Goal: Task Accomplishment & Management: Manage account settings

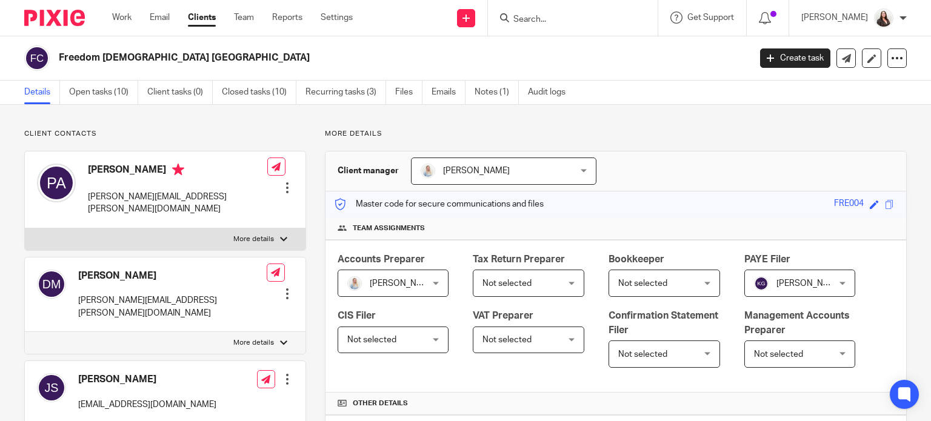
drag, startPoint x: 75, startPoint y: 94, endPoint x: 90, endPoint y: 111, distance: 23.2
click at [74, 94] on link "Open tasks (10)" at bounding box center [103, 93] width 69 height 24
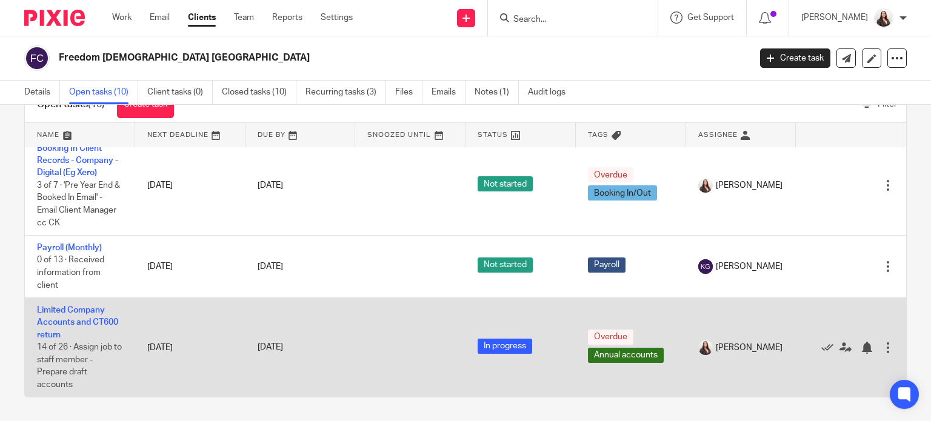
scroll to position [440, 0]
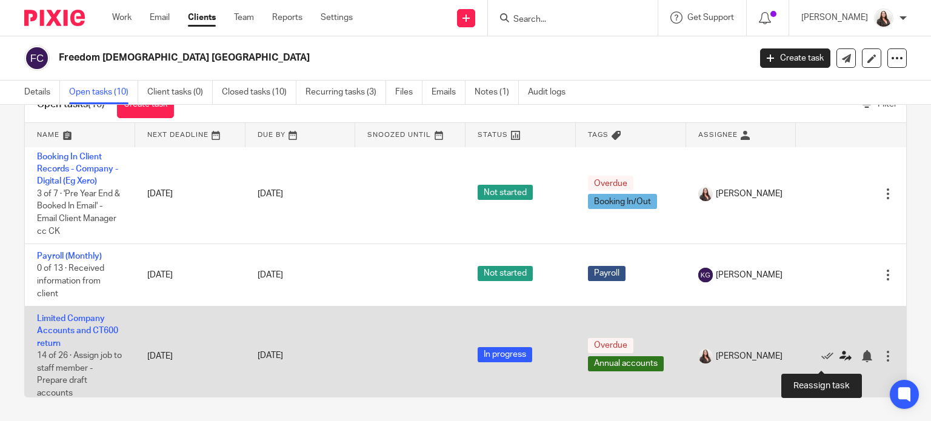
click at [839, 362] on icon at bounding box center [845, 356] width 12 height 12
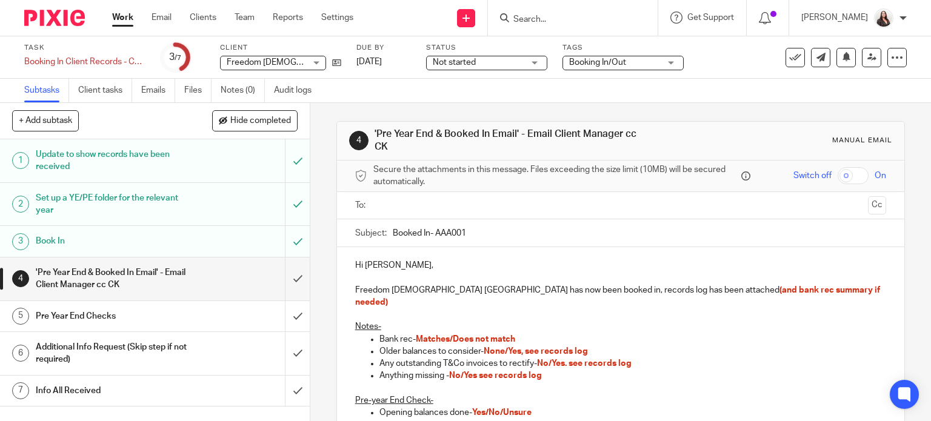
click at [432, 233] on input "Booked In- AAA001" at bounding box center [640, 232] width 494 height 27
type input "Booked In- FRE004"
click at [380, 264] on p "Hi Megan Symonds," at bounding box center [620, 265] width 531 height 12
click at [798, 288] on p "Freedom Church Cardiff has now been booked in, records log has been attached (a…" at bounding box center [620, 296] width 531 height 25
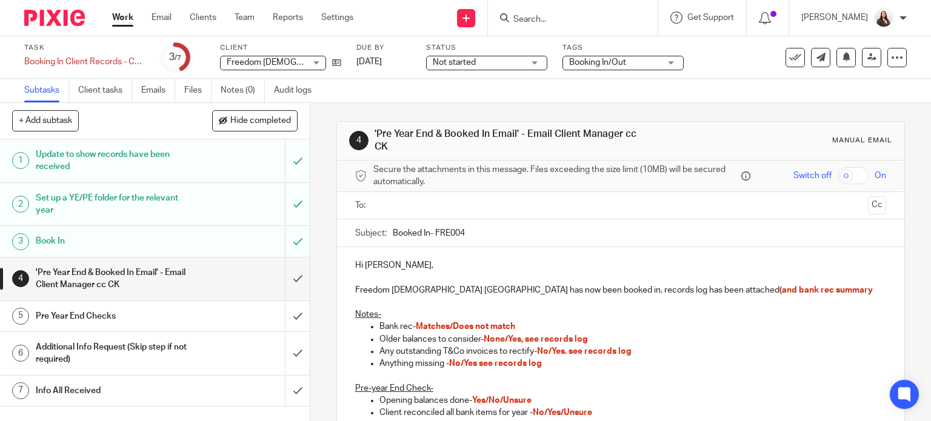
drag, startPoint x: 662, startPoint y: 288, endPoint x: 668, endPoint y: 285, distance: 6.6
click at [779, 288] on span "(and bank rec summary" at bounding box center [825, 290] width 93 height 8
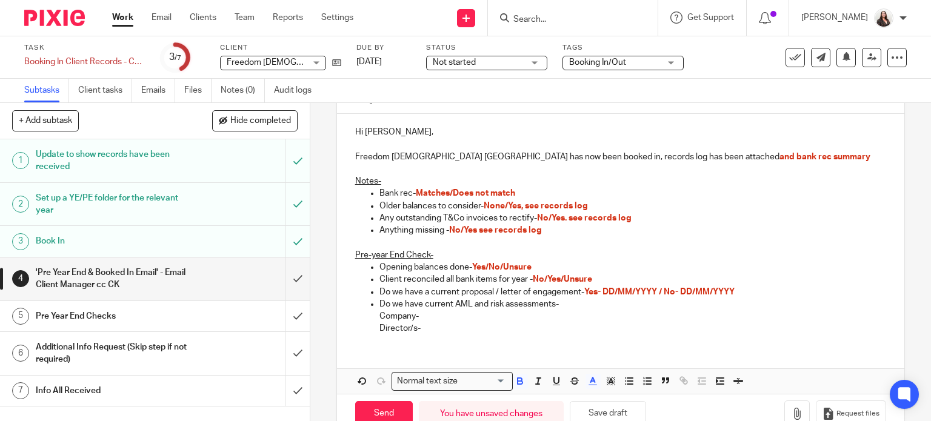
scroll to position [133, 0]
click at [461, 229] on span "No/Yes see records log" at bounding box center [495, 231] width 93 height 8
click at [550, 218] on span "No/Yes. see records log" at bounding box center [584, 219] width 95 height 8
click at [508, 207] on span "None/Yes, see records log" at bounding box center [536, 206] width 104 height 8
drag, startPoint x: 451, startPoint y: 193, endPoint x: 458, endPoint y: 187, distance: 9.5
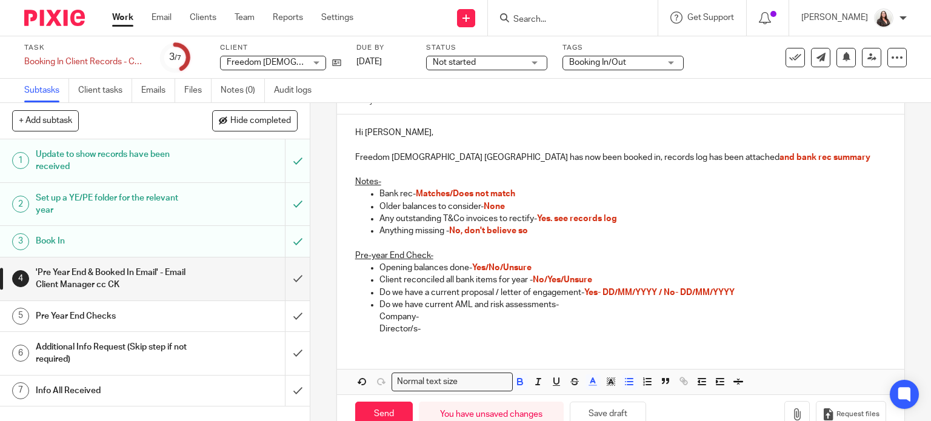
click at [452, 193] on span "Matches/Does not match" at bounding box center [465, 194] width 99 height 8
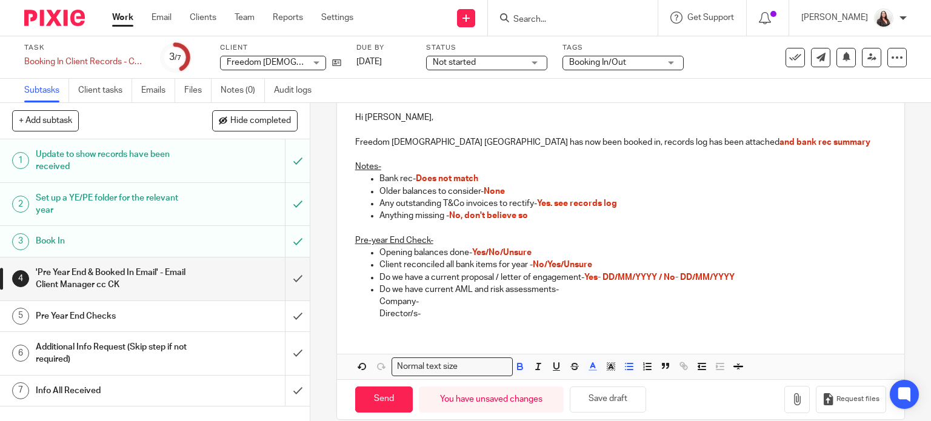
click at [539, 249] on p "Opening balances done- Yes/No/Unsure" at bounding box center [632, 253] width 507 height 12
drag, startPoint x: 541, startPoint y: 265, endPoint x: 552, endPoint y: 253, distance: 16.7
click at [542, 265] on span "No/Yes/Unsure" at bounding box center [562, 265] width 59 height 8
drag, startPoint x: 602, startPoint y: 278, endPoint x: 623, endPoint y: 262, distance: 26.3
click at [602, 278] on span "Yes- DD/MM/YYYY / No- DD/MM/YYYY" at bounding box center [659, 277] width 150 height 8
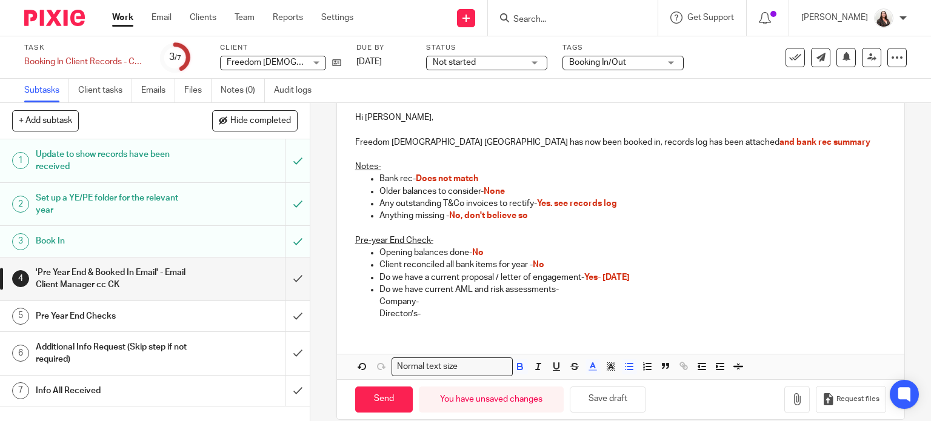
click at [423, 312] on p "Director/s-" at bounding box center [632, 314] width 507 height 12
click at [410, 302] on p "Company-" at bounding box center [632, 302] width 507 height 12
click at [465, 304] on p "Company/Directors-" at bounding box center [632, 302] width 507 height 12
click at [420, 315] on p "Director/s-" at bounding box center [632, 314] width 507 height 12
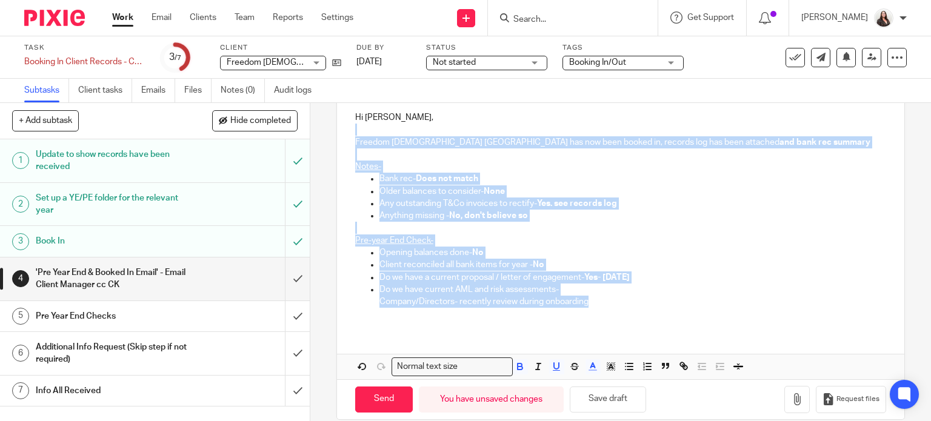
drag, startPoint x: 704, startPoint y: 305, endPoint x: 510, endPoint y: 132, distance: 260.5
click at [510, 132] on div "Hi Meg, Freedom Church Cardiff has now been booked in, records log has been att…" at bounding box center [621, 214] width 568 height 230
click at [515, 364] on icon "button" at bounding box center [520, 366] width 11 height 11
click at [587, 368] on icon "button" at bounding box center [592, 366] width 11 height 11
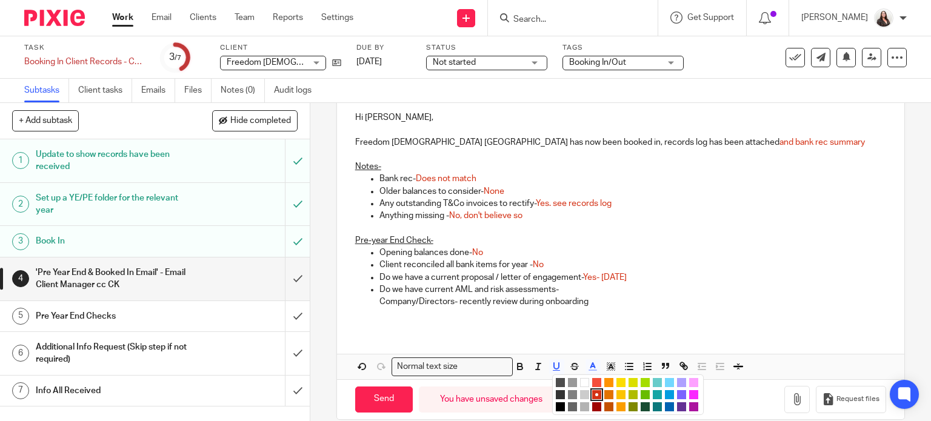
click at [556, 404] on li "color:#000000" at bounding box center [560, 406] width 9 height 9
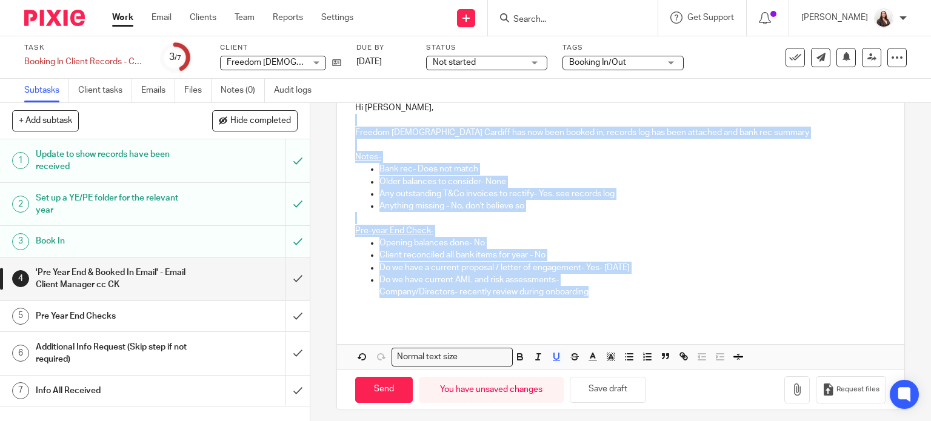
scroll to position [162, 0]
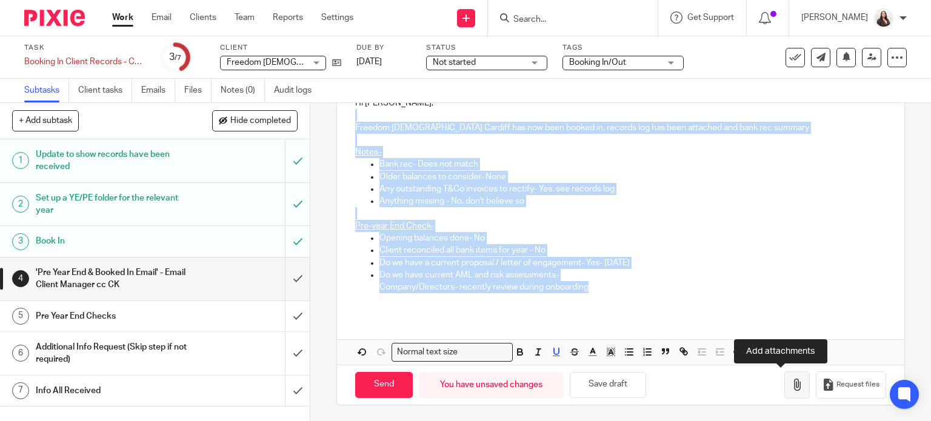
click at [791, 387] on icon "button" at bounding box center [797, 385] width 12 height 12
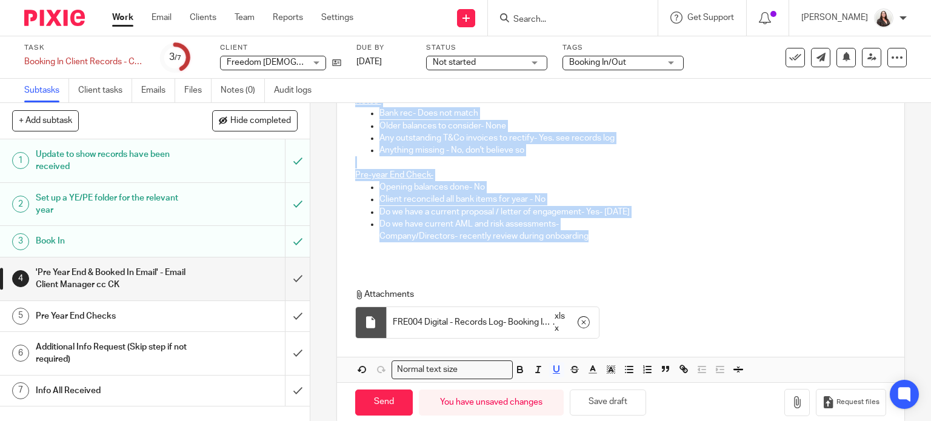
scroll to position [231, 0]
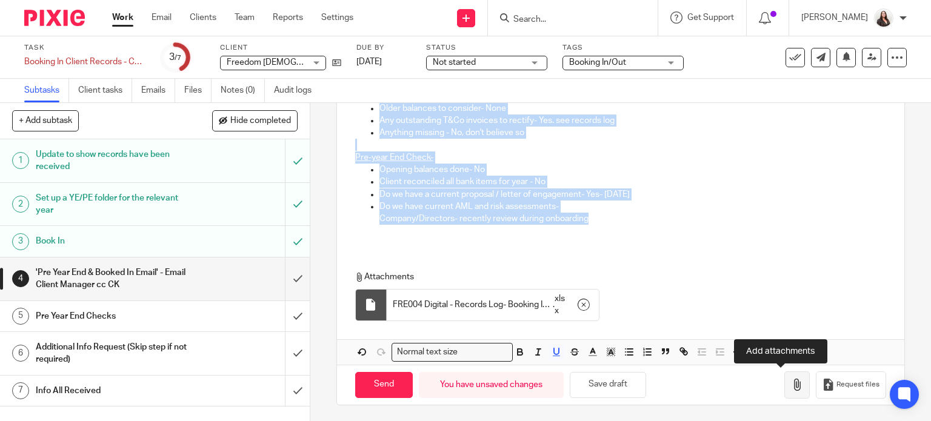
click at [784, 375] on button "button" at bounding box center [796, 384] width 25 height 27
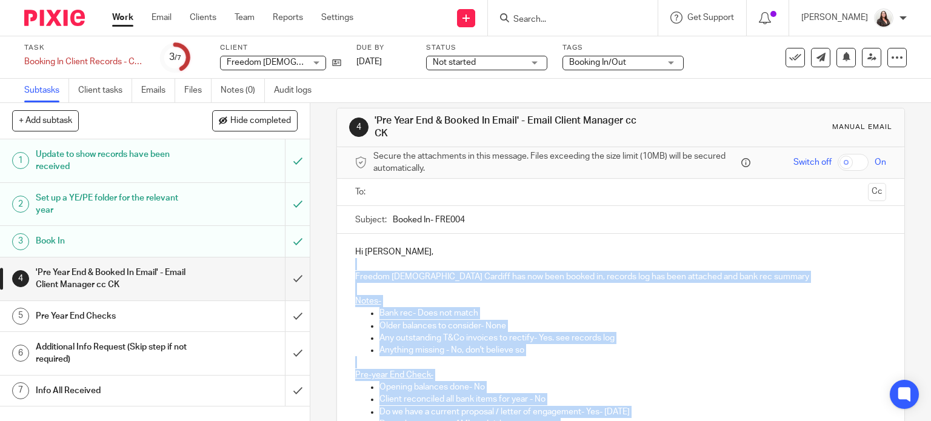
scroll to position [4, 0]
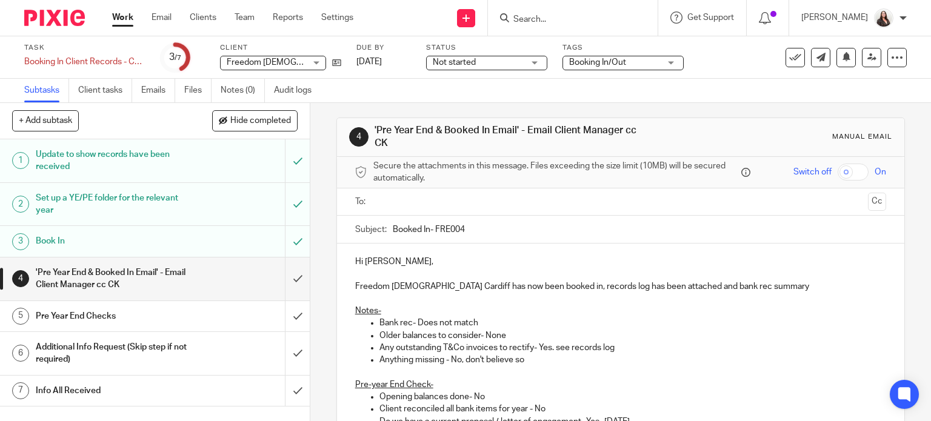
click at [553, 251] on div "Hi Meg, Freedom Church Cardiff has now been booked in, records log has been att…" at bounding box center [621, 359] width 568 height 230
click at [405, 207] on input "text" at bounding box center [620, 202] width 485 height 14
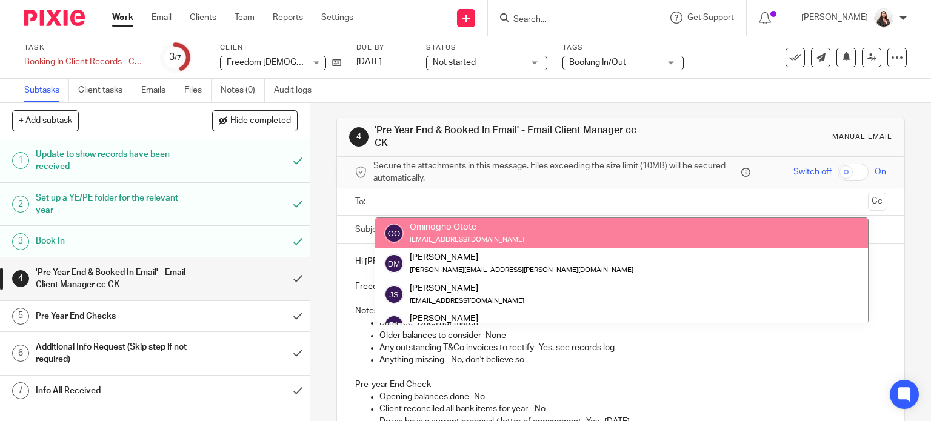
click at [395, 198] on input "text" at bounding box center [620, 202] width 485 height 14
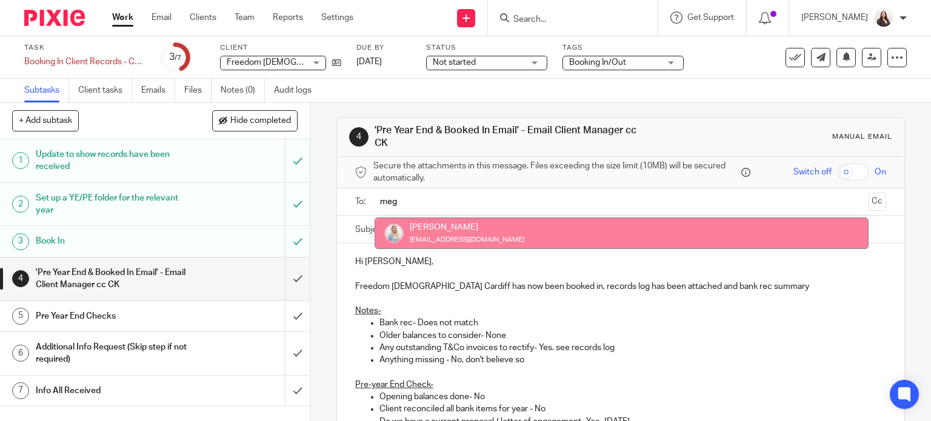
type input "meg"
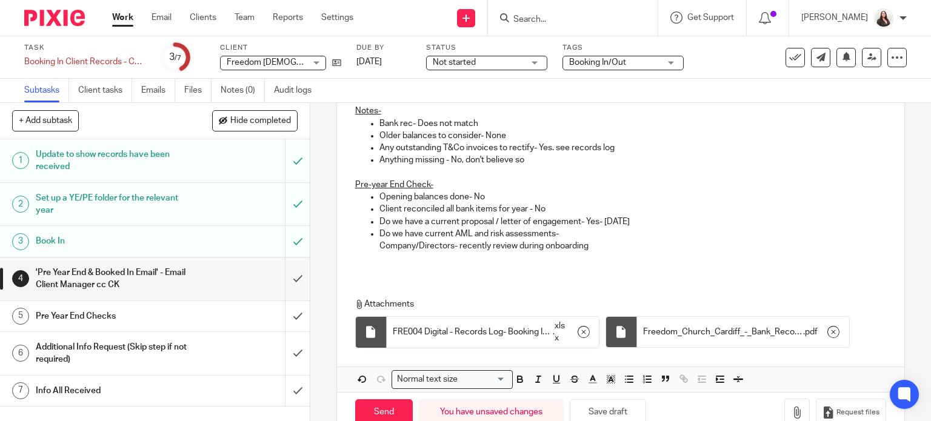
scroll to position [201, 0]
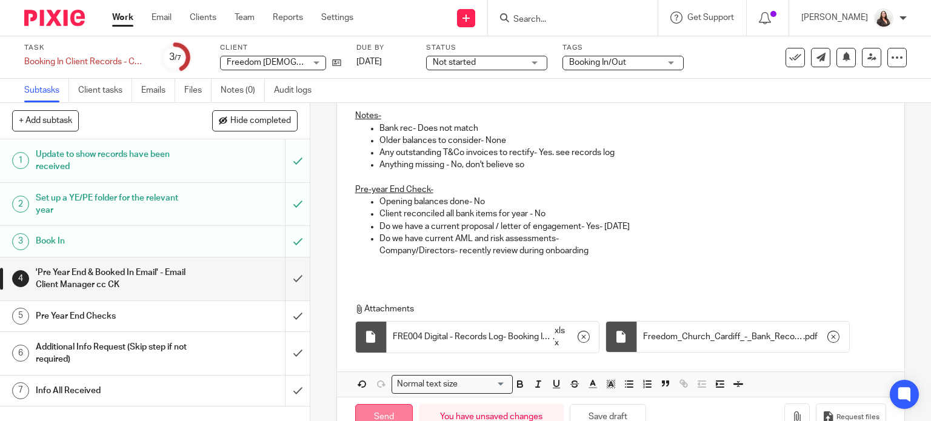
click at [383, 408] on input "Send" at bounding box center [384, 417] width 58 height 26
type input "Sent"
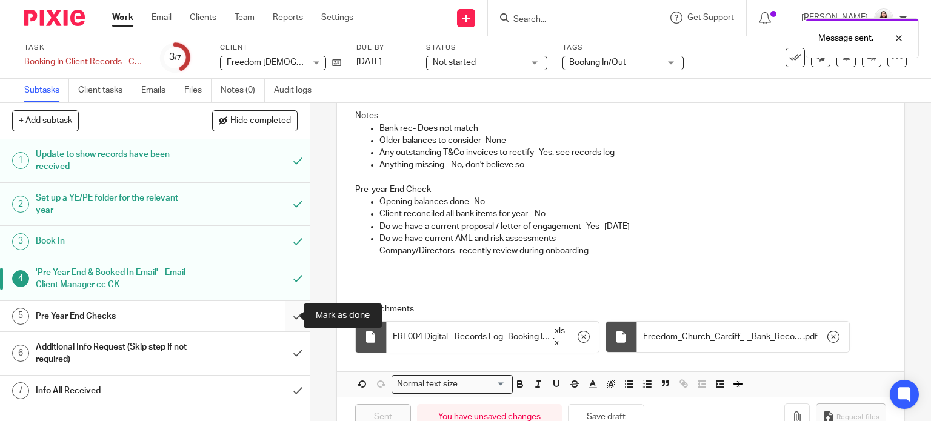
click at [286, 315] on input "submit" at bounding box center [155, 316] width 310 height 30
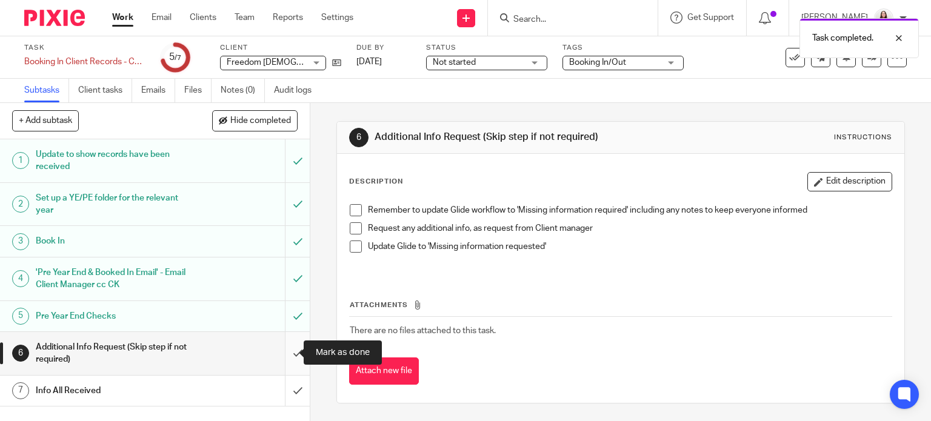
click at [285, 355] on input "submit" at bounding box center [155, 353] width 310 height 43
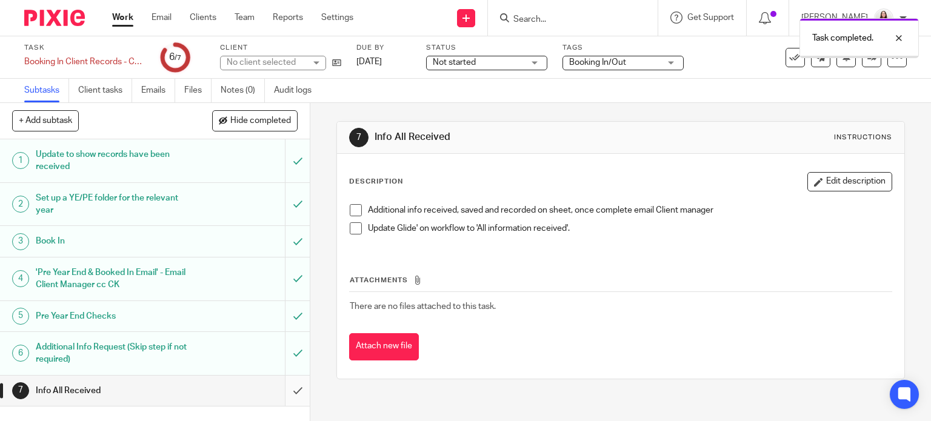
click at [284, 391] on input "submit" at bounding box center [155, 391] width 310 height 30
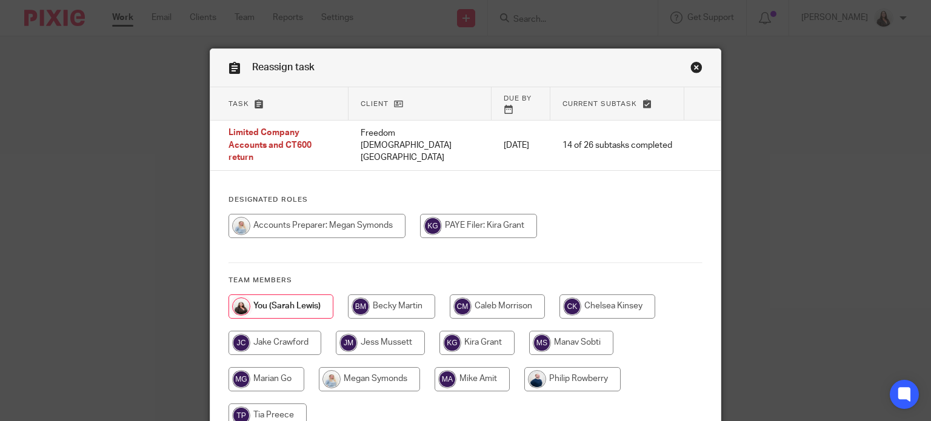
click at [366, 214] on input "radio" at bounding box center [316, 226] width 177 height 24
radio input "true"
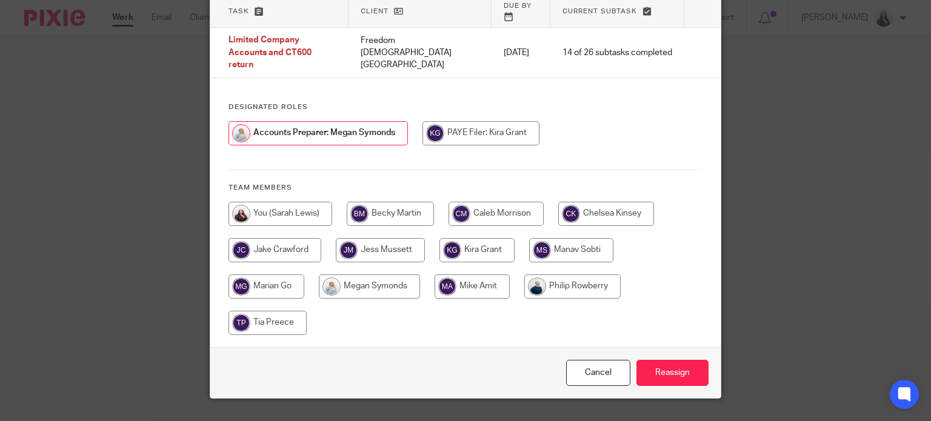
scroll to position [96, 0]
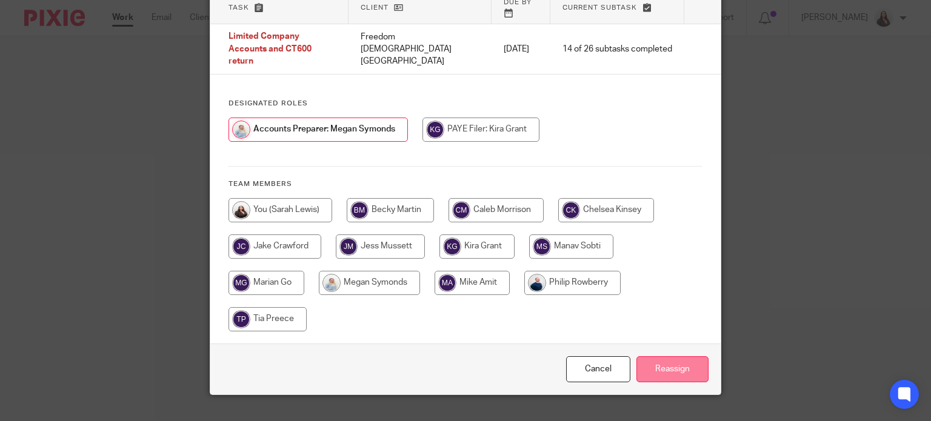
click at [681, 356] on input "Reassign" at bounding box center [672, 369] width 72 height 26
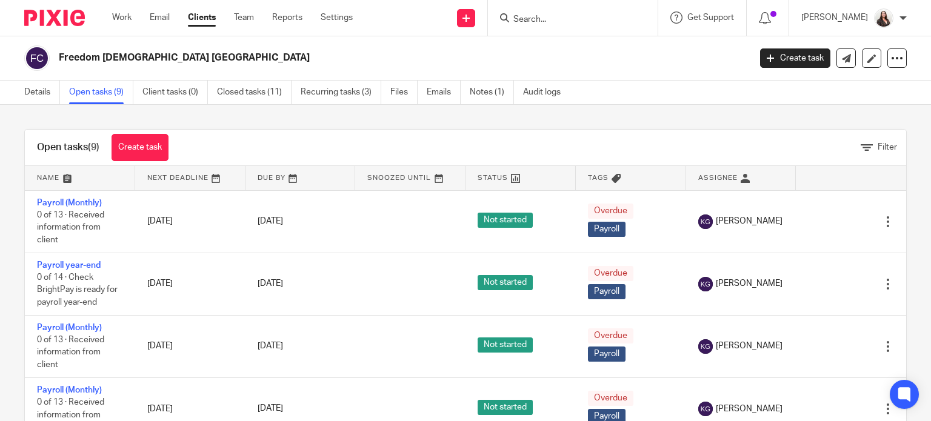
click at [562, 15] on input "Search" at bounding box center [566, 20] width 109 height 11
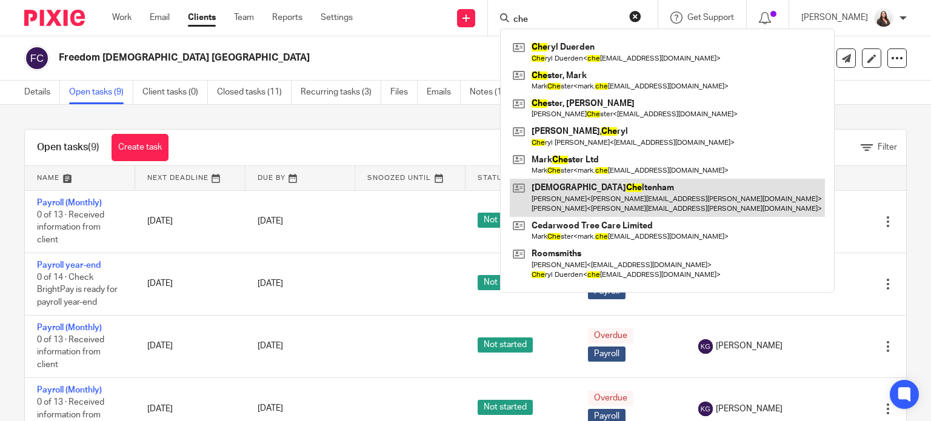
type input "che"
click at [607, 202] on link at bounding box center [667, 198] width 315 height 38
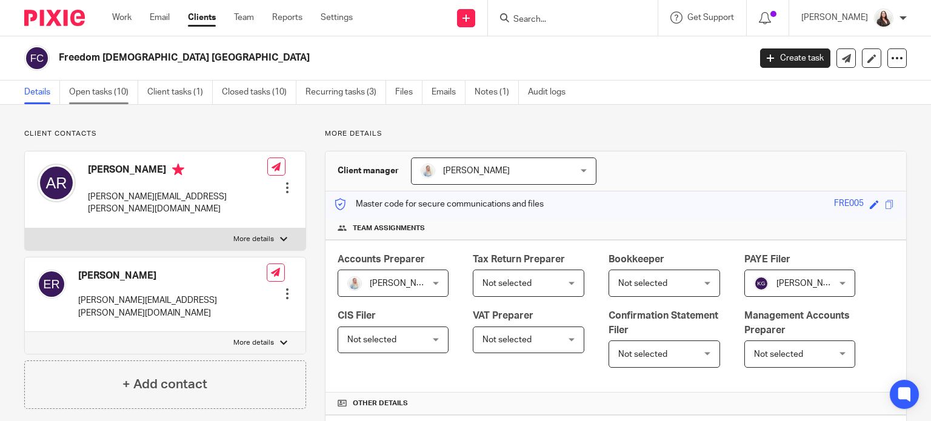
click at [104, 95] on link "Open tasks (10)" at bounding box center [103, 93] width 69 height 24
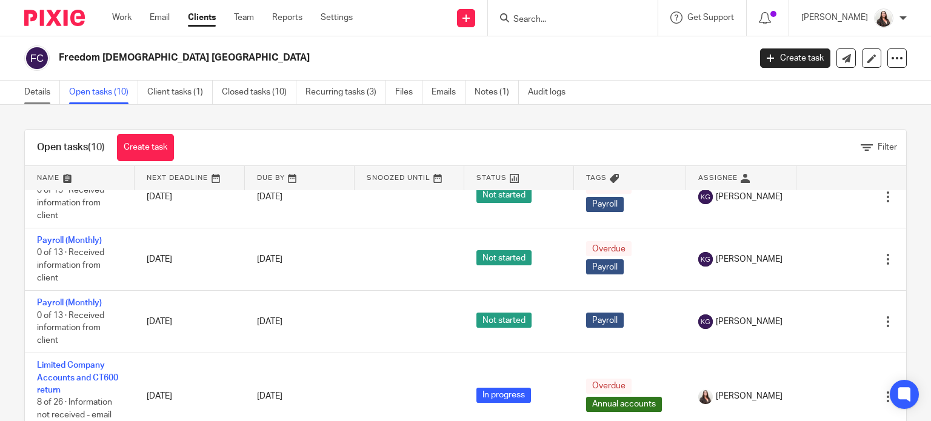
click at [34, 94] on link "Details" at bounding box center [42, 93] width 36 height 24
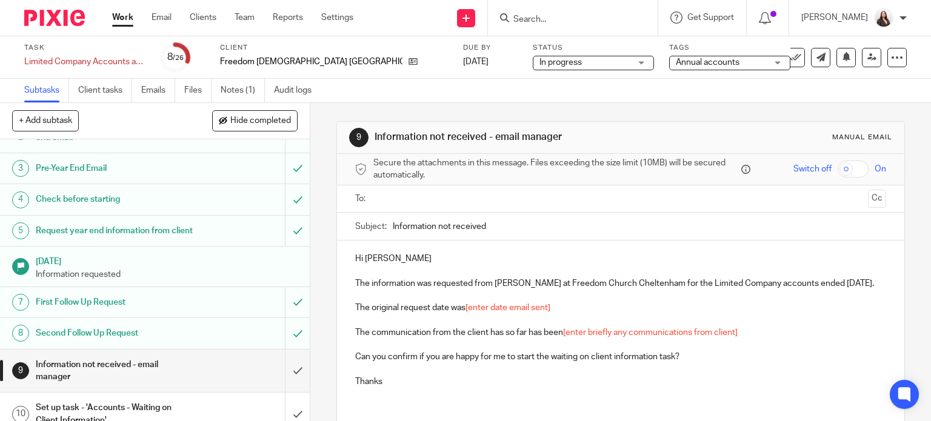
scroll to position [45, 0]
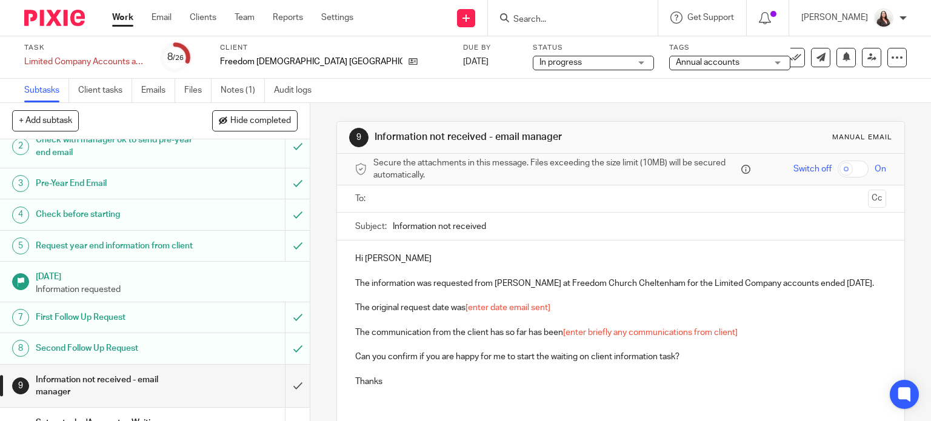
click at [103, 248] on h1 "Request year end information from client" at bounding box center [115, 246] width 158 height 18
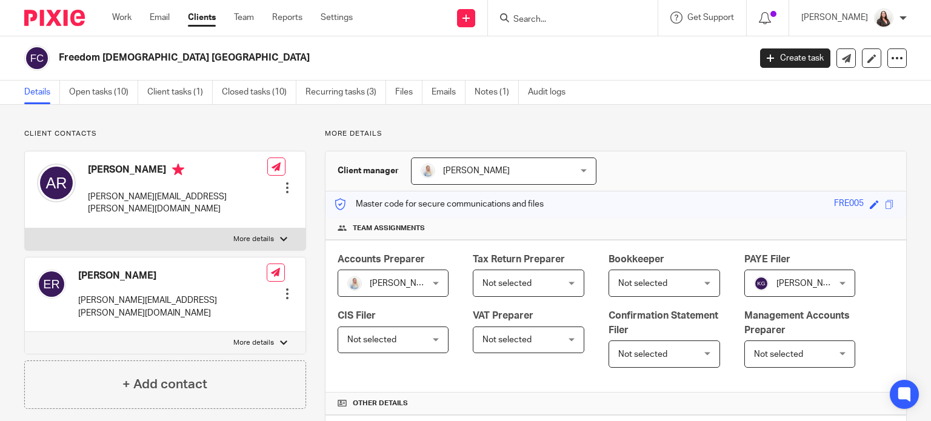
click at [550, 16] on input "Search" at bounding box center [566, 20] width 109 height 11
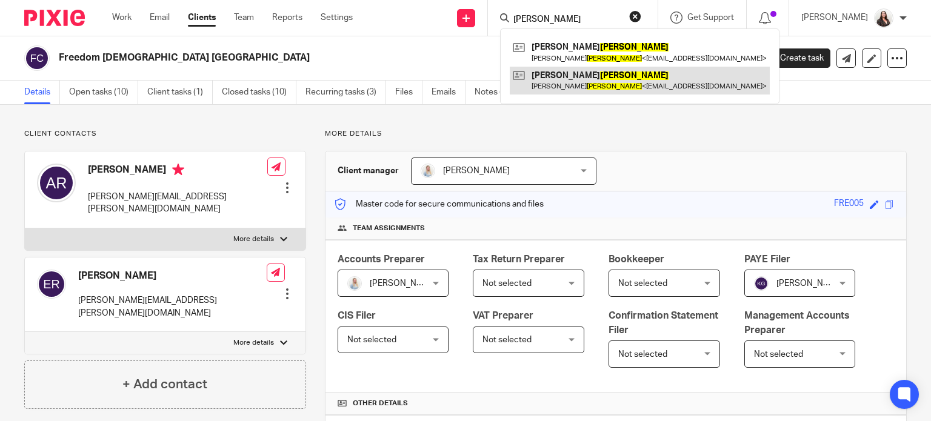
type input "peake"
click at [599, 76] on link at bounding box center [640, 81] width 260 height 28
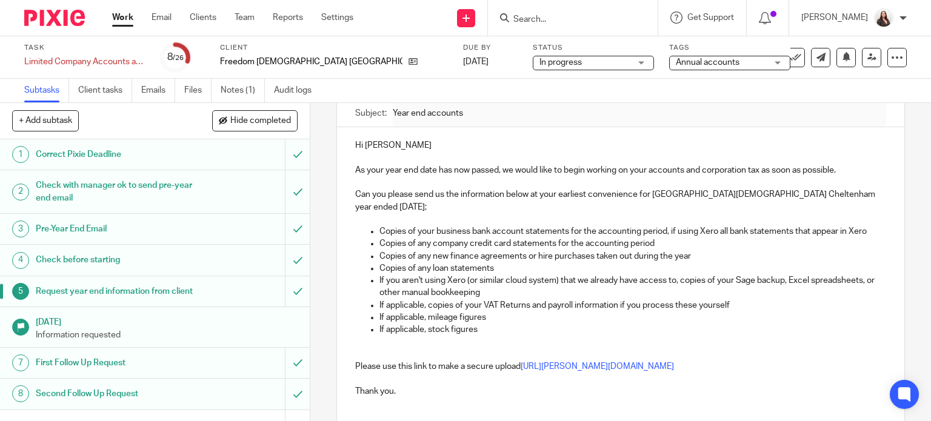
scroll to position [193, 0]
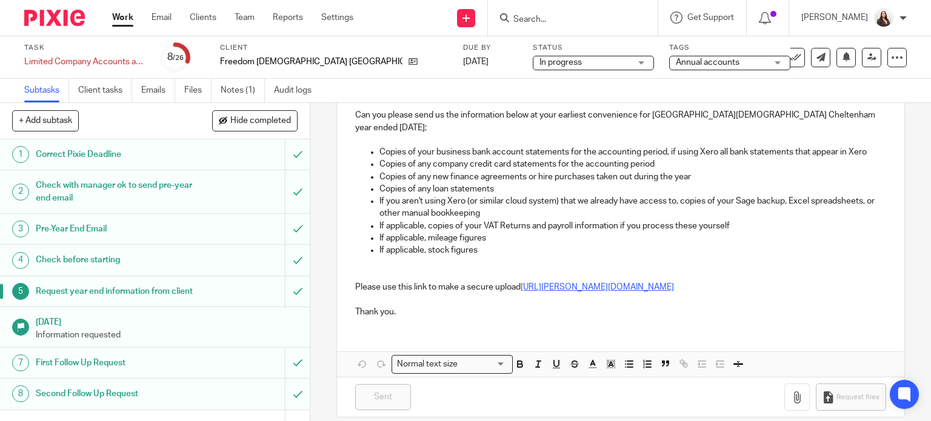
click at [521, 283] on link "[URL][PERSON_NAME][DOMAIN_NAME]" at bounding box center [597, 287] width 153 height 8
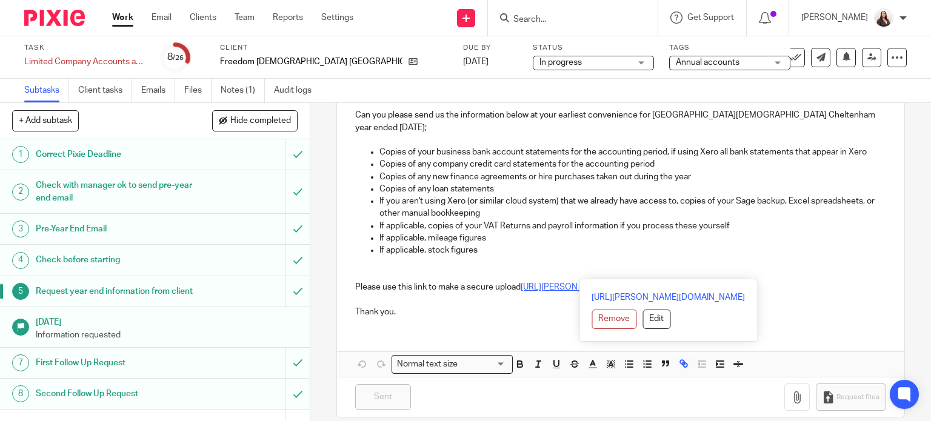
drag, startPoint x: 813, startPoint y: 274, endPoint x: 519, endPoint y: 275, distance: 293.9
click at [519, 281] on p "Please use this link to make a secure upload [URL][PERSON_NAME][DOMAIN_NAME]" at bounding box center [620, 287] width 531 height 12
copy link "[URL][PERSON_NAME][DOMAIN_NAME]"
click at [581, 283] on link "[URL][PERSON_NAME][DOMAIN_NAME]" at bounding box center [597, 287] width 153 height 8
click at [539, 306] on p "Thank you." at bounding box center [620, 312] width 531 height 12
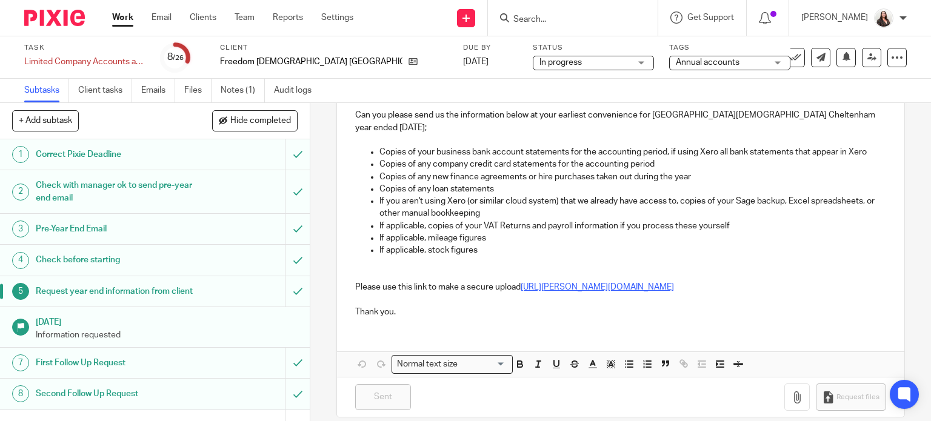
click at [538, 283] on link "[URL][PERSON_NAME][DOMAIN_NAME]" at bounding box center [597, 287] width 153 height 8
click at [450, 306] on p "Thank you." at bounding box center [620, 312] width 531 height 12
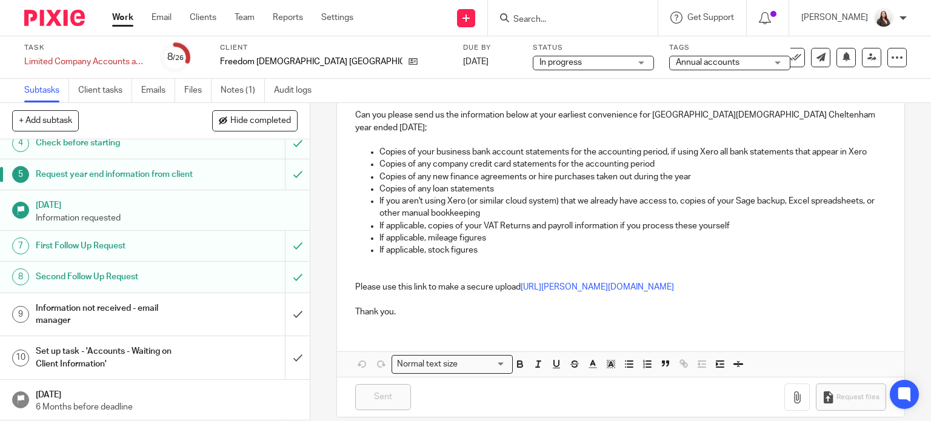
scroll to position [121, 0]
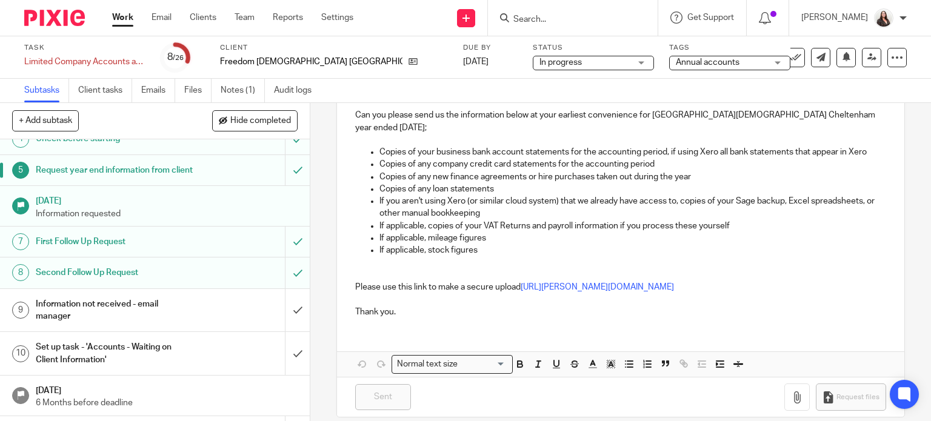
click at [122, 251] on h1 "First Follow Up Request" at bounding box center [115, 242] width 158 height 18
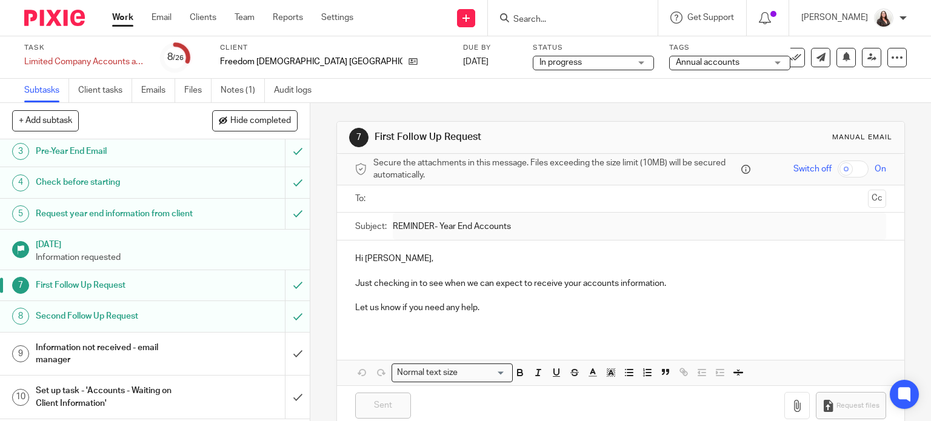
scroll to position [227, 0]
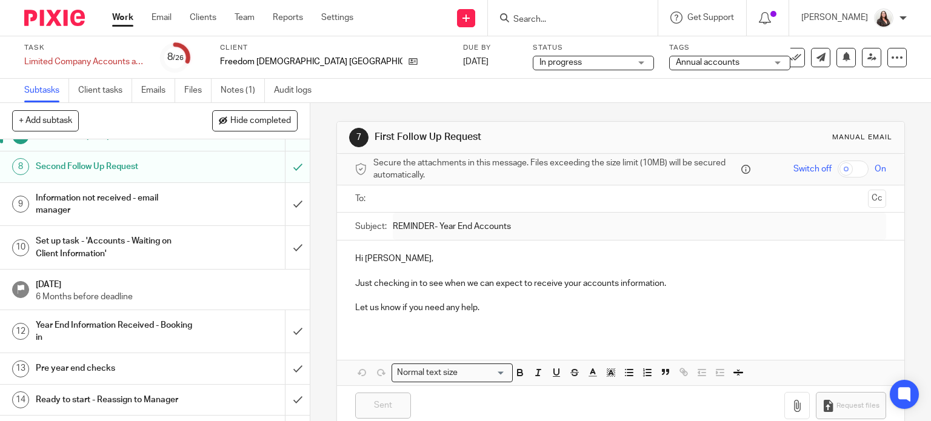
click at [82, 176] on h1 "Second Follow Up Request" at bounding box center [115, 167] width 158 height 18
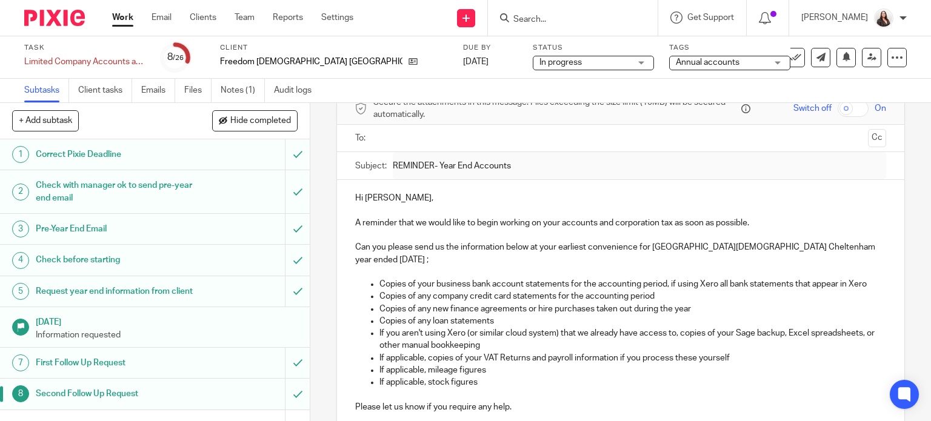
scroll to position [45, 0]
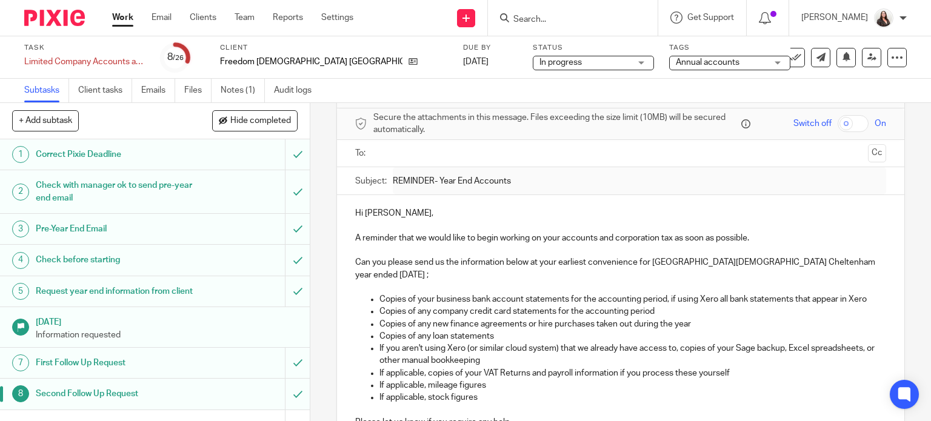
click at [561, 21] on input "Search" at bounding box center [566, 20] width 109 height 11
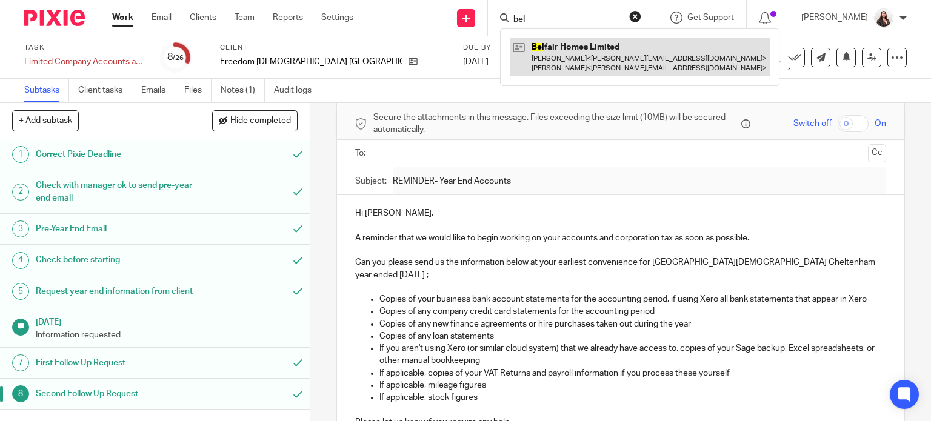
type input "bel"
click at [572, 50] on link at bounding box center [640, 57] width 260 height 38
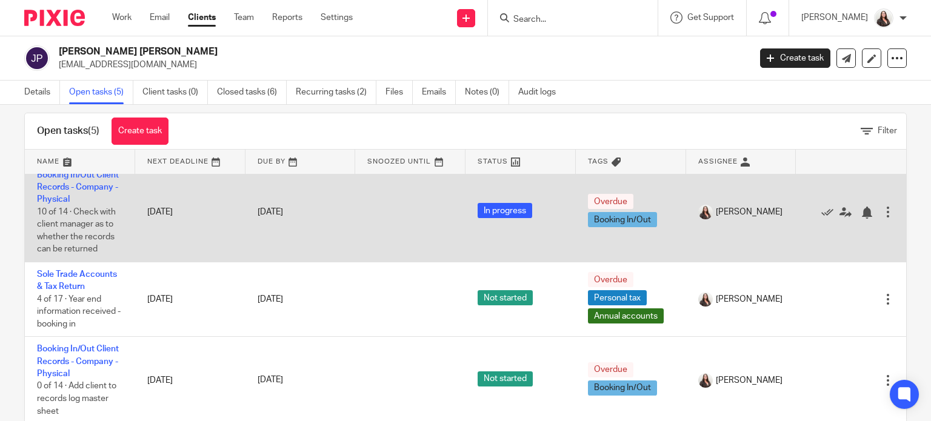
scroll to position [43, 0]
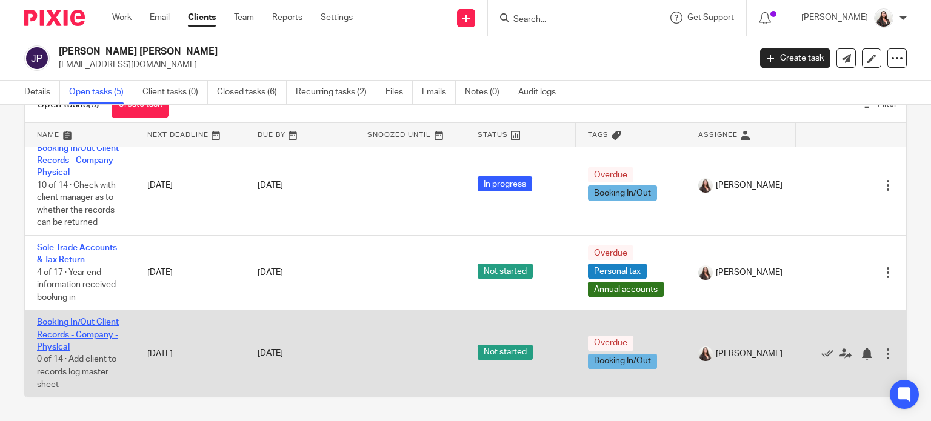
drag, startPoint x: 73, startPoint y: 329, endPoint x: 48, endPoint y: 323, distance: 25.6
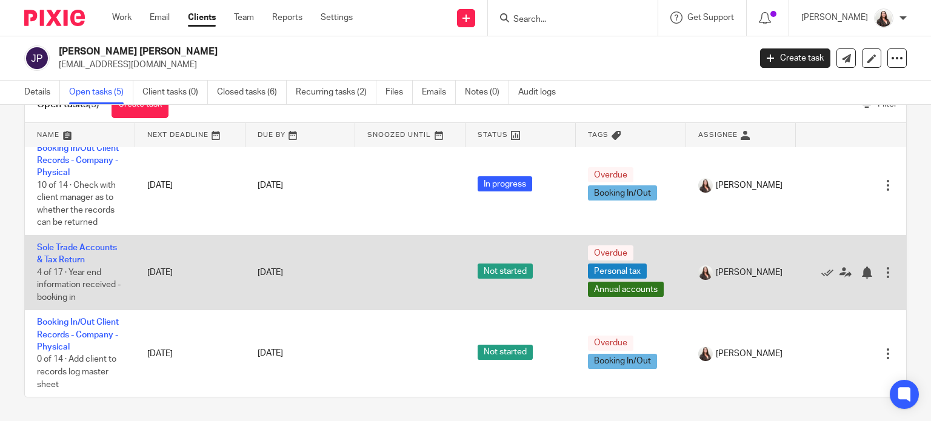
drag, startPoint x: 48, startPoint y: 323, endPoint x: 304, endPoint y: 242, distance: 268.9
click at [304, 242] on td "[DATE]" at bounding box center [300, 273] width 110 height 75
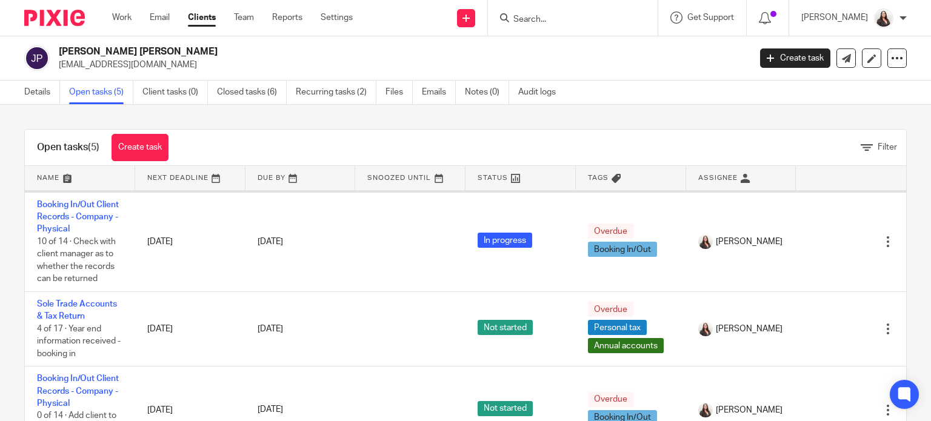
scroll to position [177, 0]
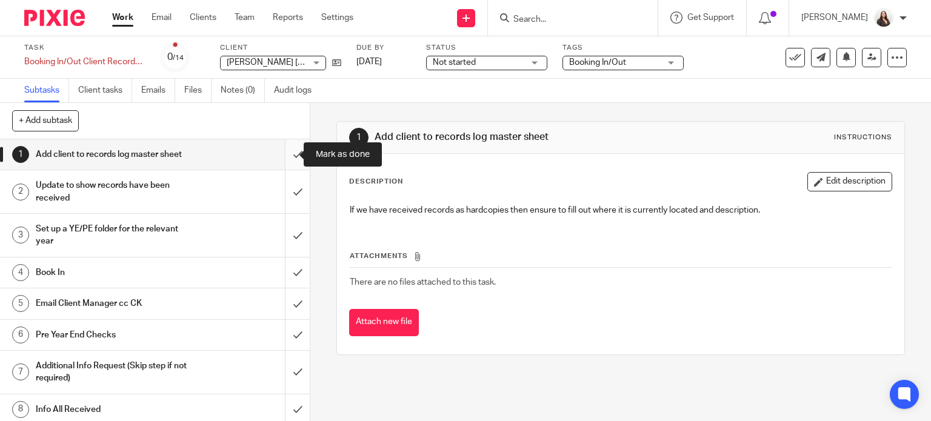
click at [290, 156] on input "submit" at bounding box center [155, 154] width 310 height 30
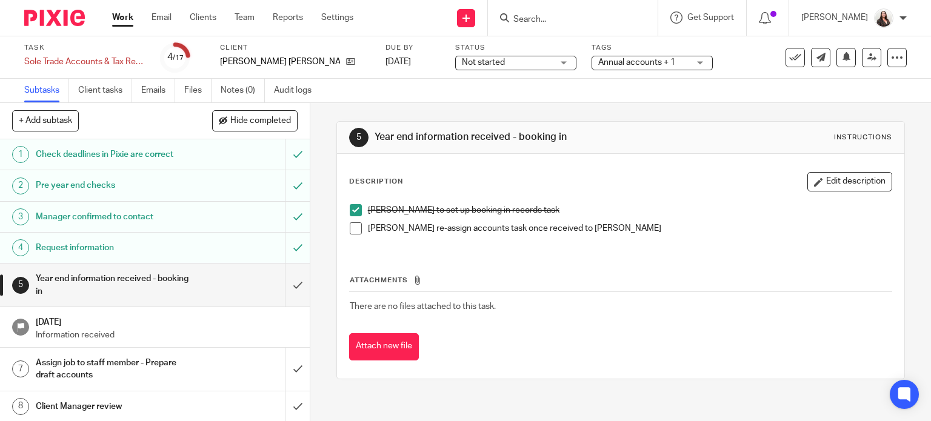
click at [354, 228] on span at bounding box center [356, 228] width 12 height 12
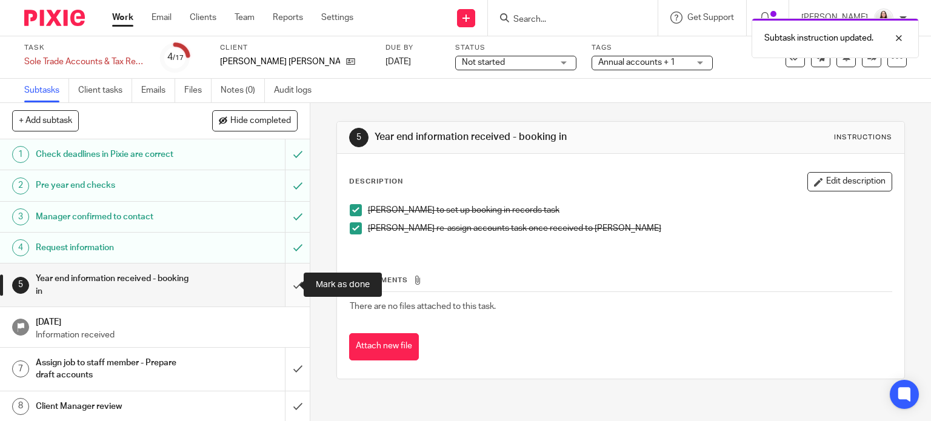
click at [285, 285] on input "submit" at bounding box center [155, 285] width 310 height 43
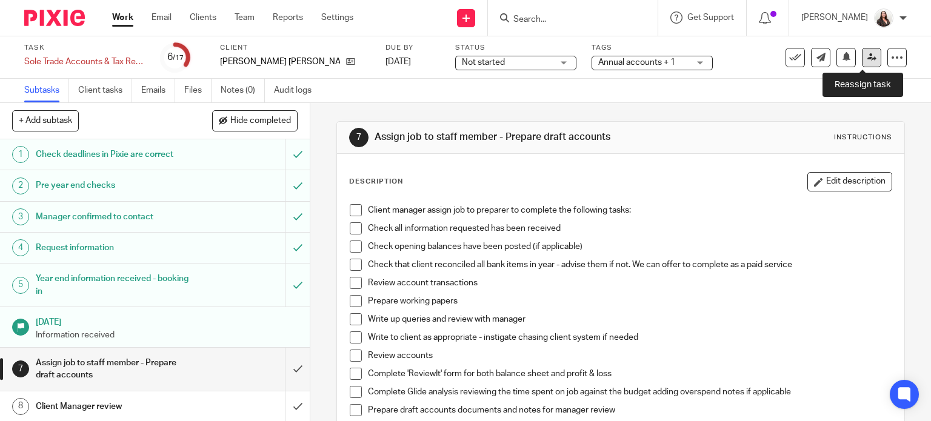
click at [867, 58] on icon at bounding box center [871, 57] width 9 height 9
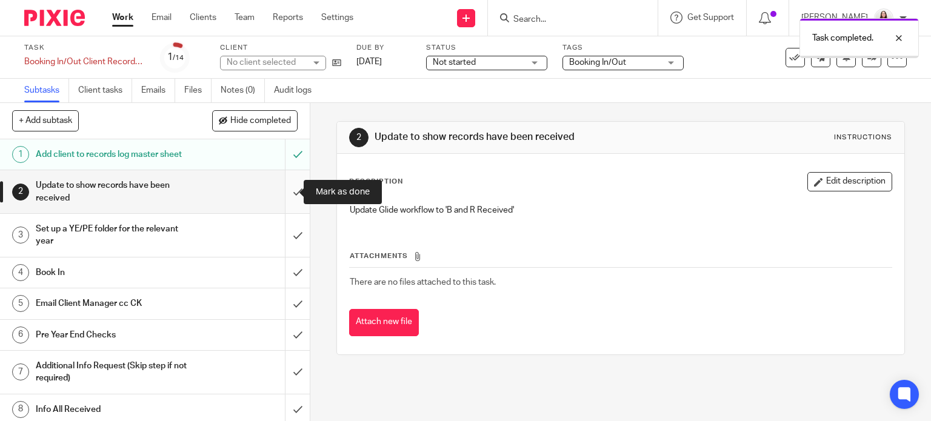
click at [285, 192] on input "submit" at bounding box center [155, 191] width 310 height 43
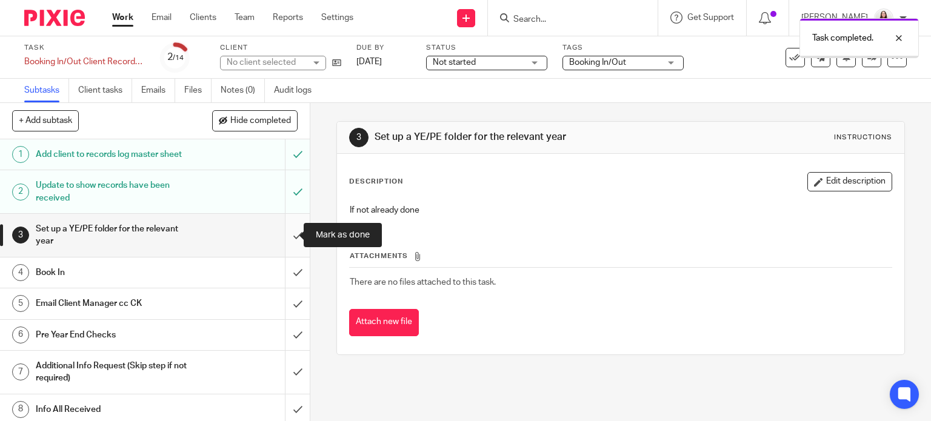
click at [284, 238] on input "submit" at bounding box center [155, 235] width 310 height 43
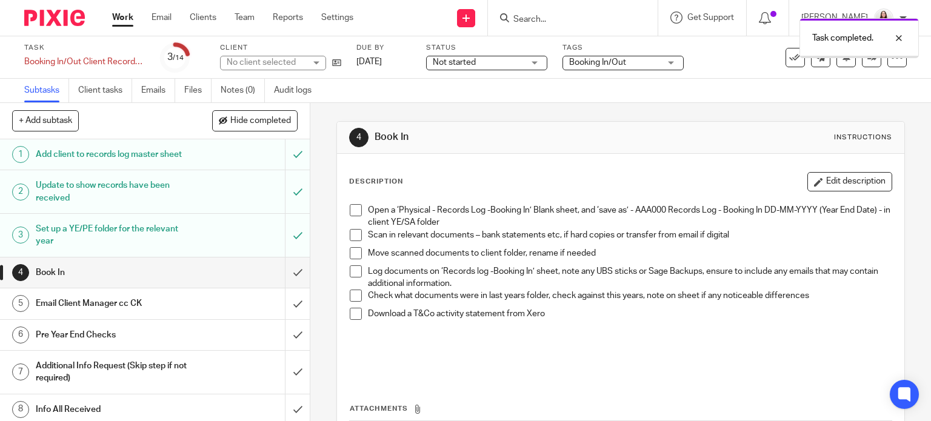
click at [351, 212] on span at bounding box center [356, 210] width 12 height 12
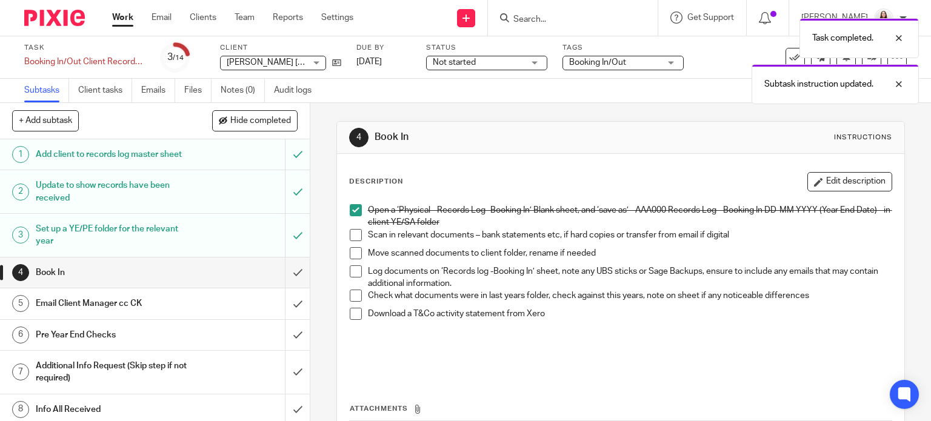
drag, startPoint x: 352, startPoint y: 235, endPoint x: 354, endPoint y: 244, distance: 8.7
click at [353, 235] on span at bounding box center [356, 235] width 12 height 12
click at [350, 271] on span at bounding box center [356, 271] width 12 height 12
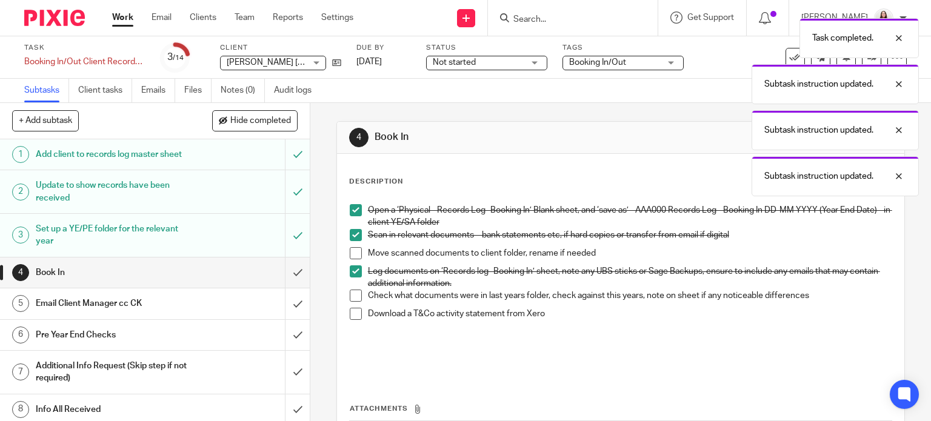
click at [351, 249] on span at bounding box center [356, 253] width 12 height 12
click at [350, 291] on span at bounding box center [356, 296] width 12 height 12
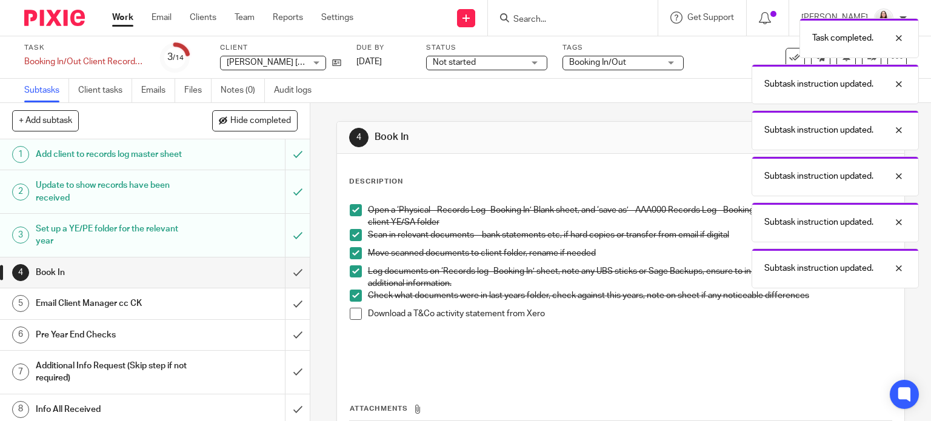
click at [352, 311] on span at bounding box center [356, 314] width 12 height 12
click at [280, 273] on input "submit" at bounding box center [155, 273] width 310 height 30
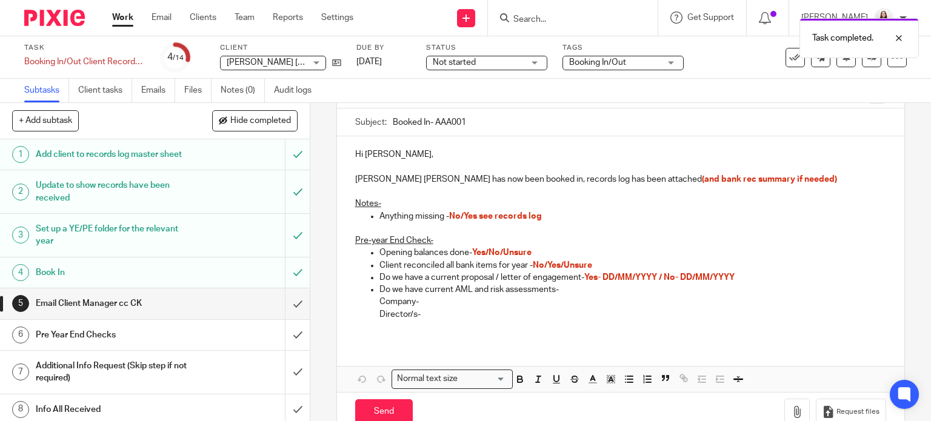
scroll to position [91, 0]
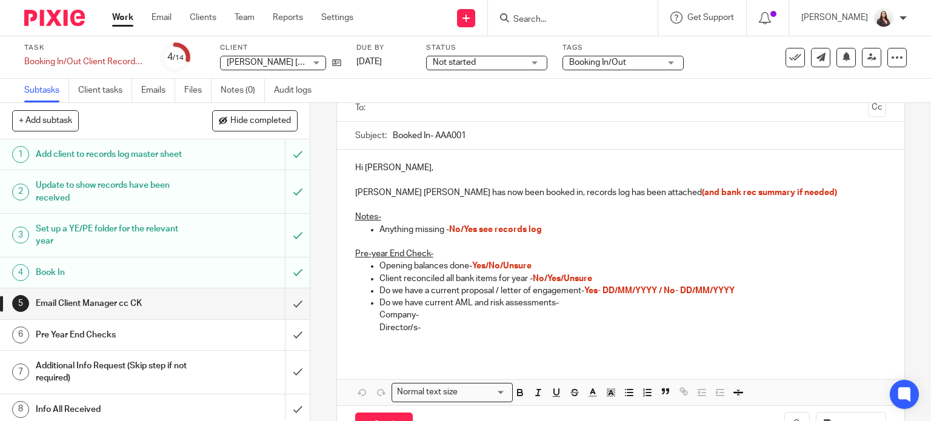
drag, startPoint x: 522, startPoint y: 261, endPoint x: 539, endPoint y: 264, distance: 17.7
click at [522, 262] on span "Yes/No/Unsure" at bounding box center [501, 266] width 59 height 8
click at [541, 264] on p "Opening balances done- Yes/No/Unsure" at bounding box center [632, 266] width 507 height 12
click at [490, 267] on span "Yes/No" at bounding box center [486, 266] width 28 height 8
drag, startPoint x: 434, startPoint y: 131, endPoint x: 445, endPoint y: 125, distance: 12.2
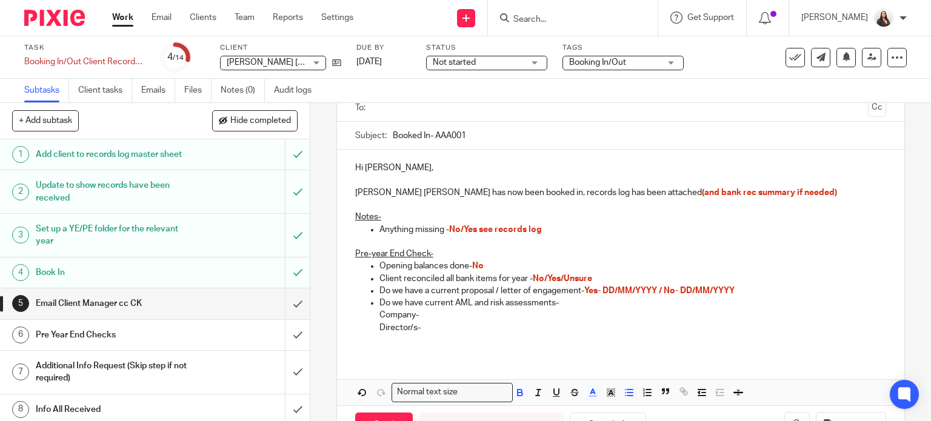
click at [434, 131] on input "Booked In- AAA001" at bounding box center [640, 135] width 494 height 27
type input "Booked In- PEA005"
drag, startPoint x: 375, startPoint y: 165, endPoint x: 392, endPoint y: 155, distance: 20.4
click at [375, 165] on p "Hi Philip Rowberry," at bounding box center [620, 168] width 531 height 12
click at [562, 16] on input "Search" at bounding box center [566, 20] width 109 height 11
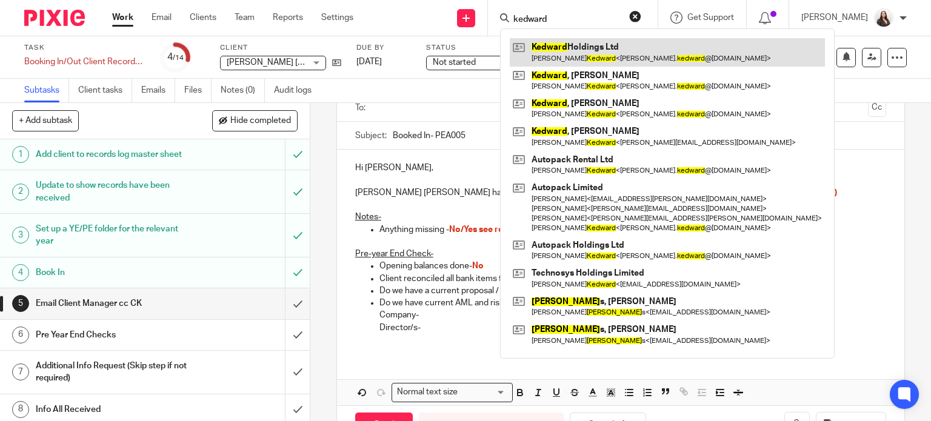
type input "kedward"
click at [624, 52] on link at bounding box center [667, 52] width 315 height 28
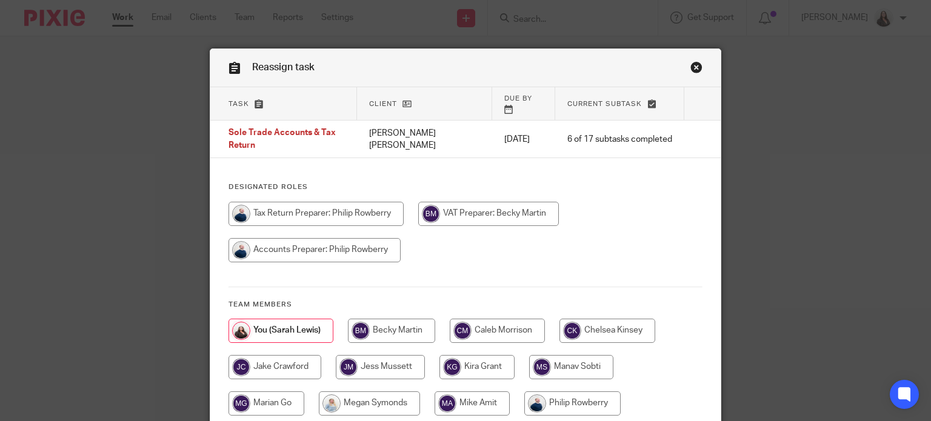
click at [319, 212] on input "radio" at bounding box center [315, 214] width 175 height 24
radio input "true"
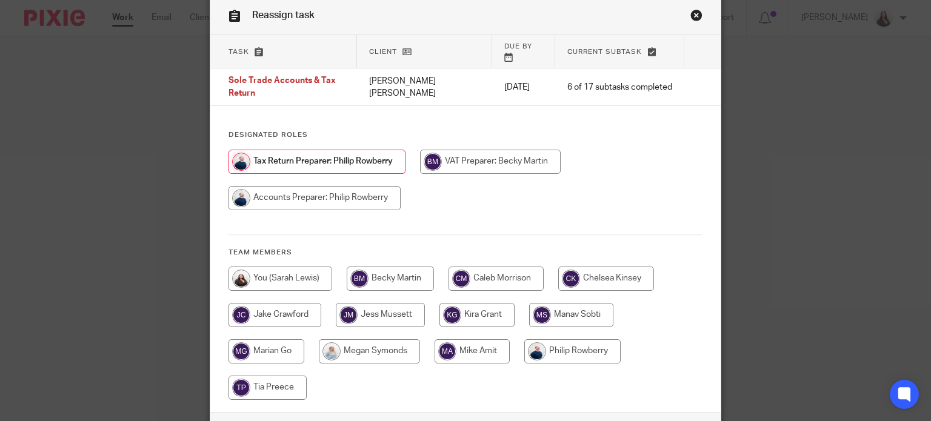
scroll to position [133, 0]
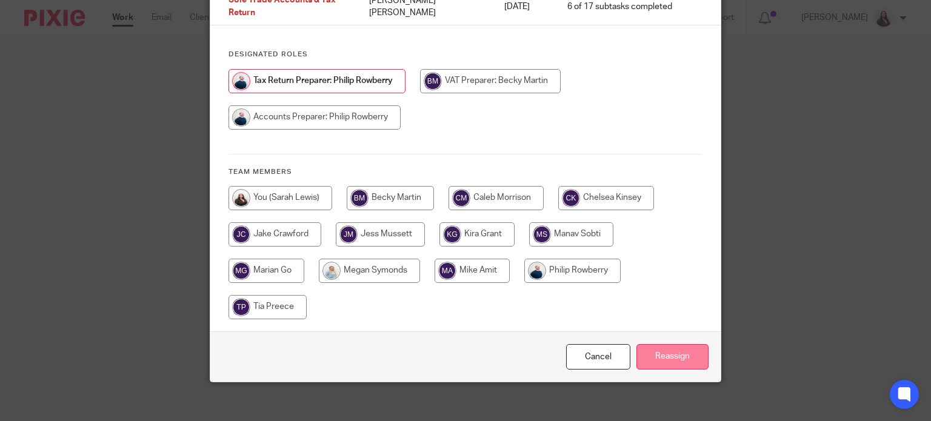
click at [678, 351] on input "Reassign" at bounding box center [672, 357] width 72 height 26
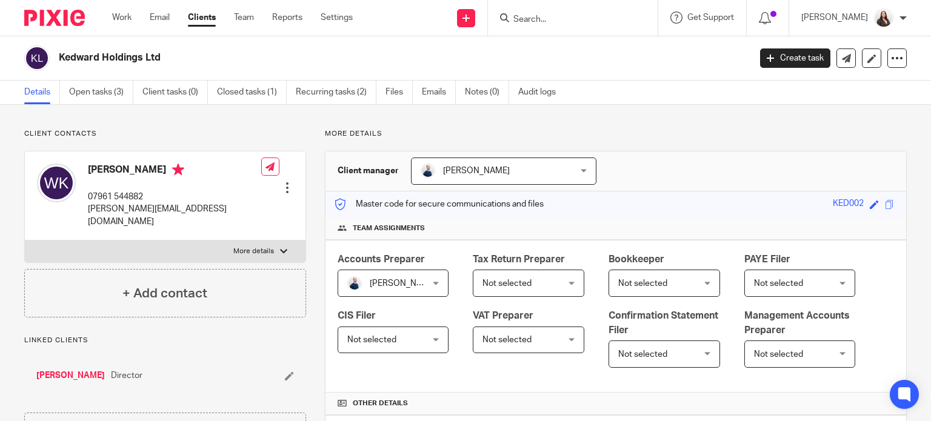
click at [75, 370] on link "[PERSON_NAME]" at bounding box center [70, 376] width 68 height 12
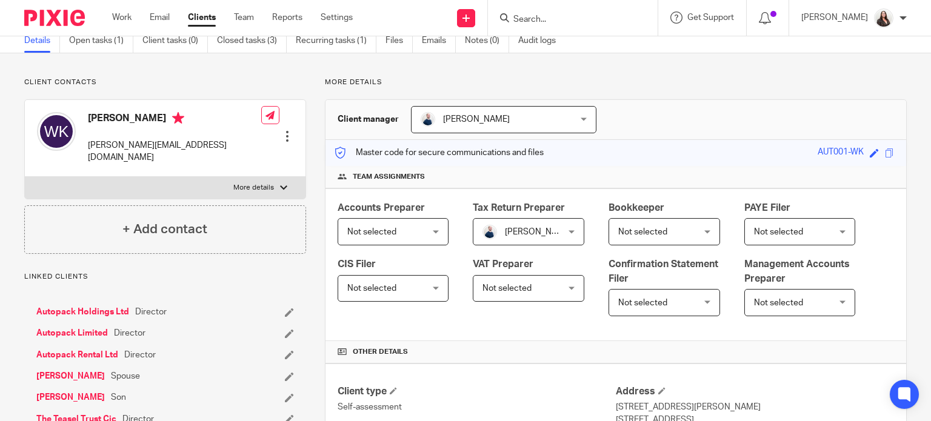
scroll to position [167, 0]
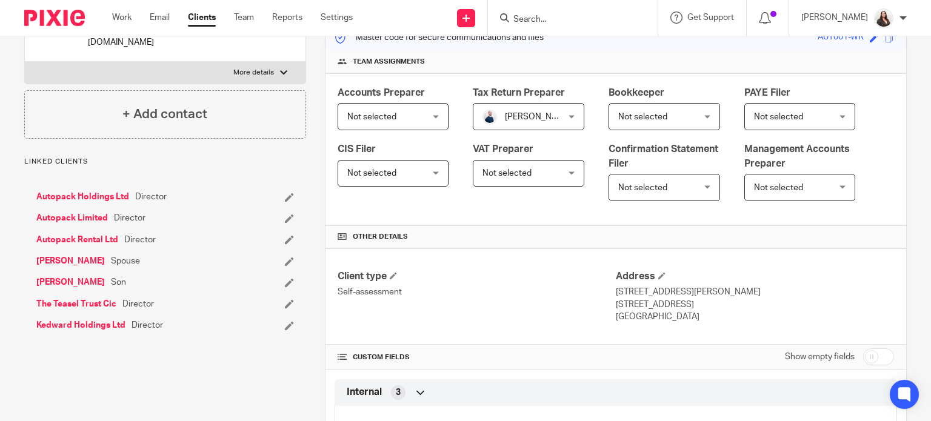
click at [61, 255] on link "[PERSON_NAME]" at bounding box center [70, 261] width 68 height 12
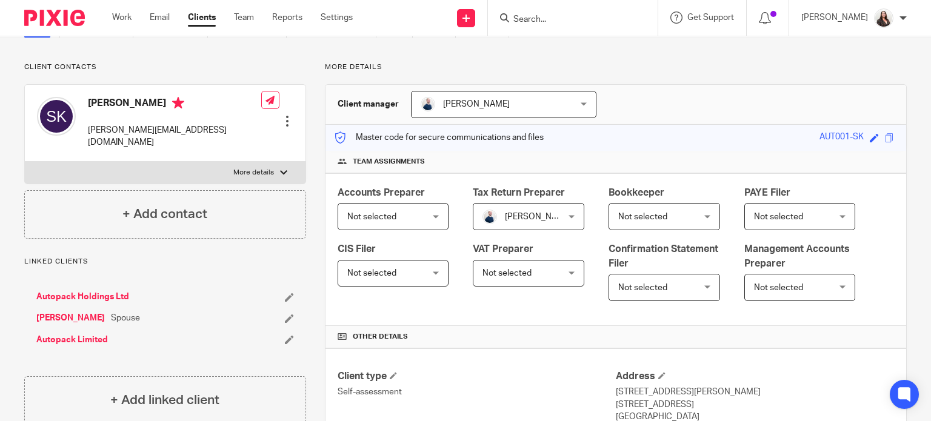
scroll to position [91, 0]
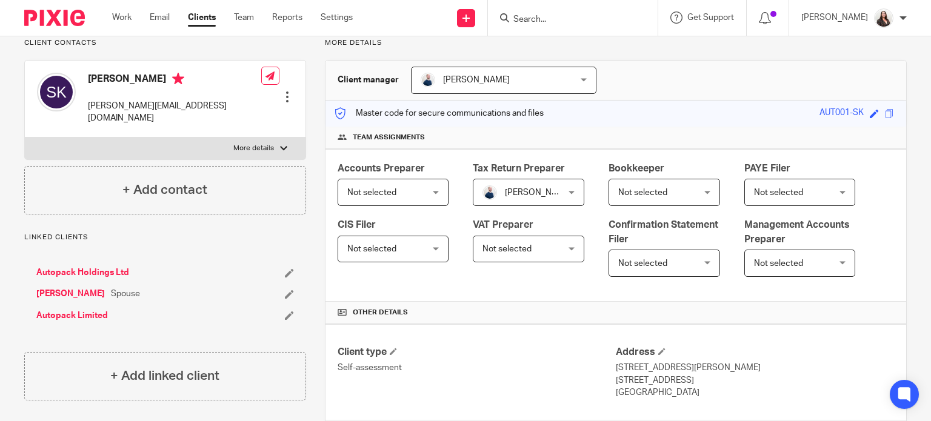
click at [86, 288] on link "Kedward, Wayne" at bounding box center [70, 294] width 68 height 12
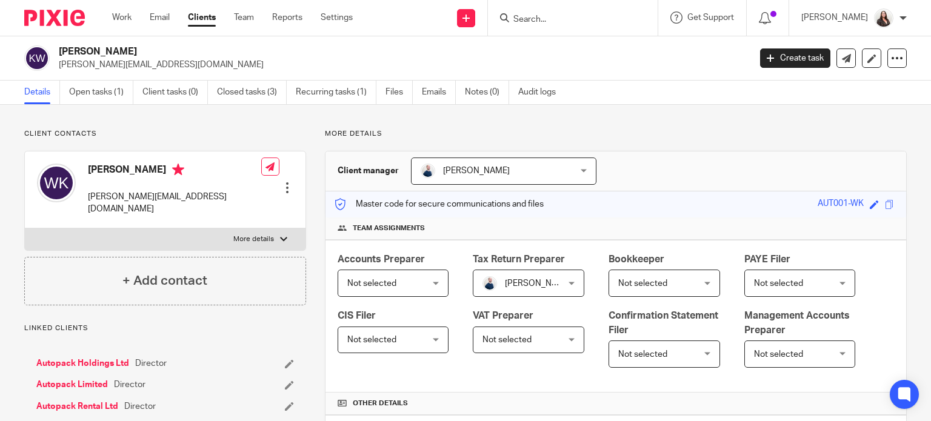
scroll to position [196, 0]
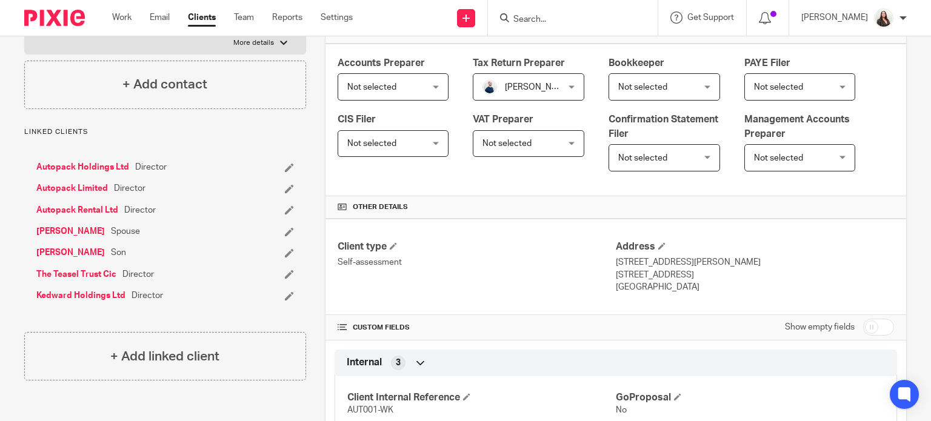
click at [99, 247] on link "[PERSON_NAME]" at bounding box center [70, 253] width 68 height 12
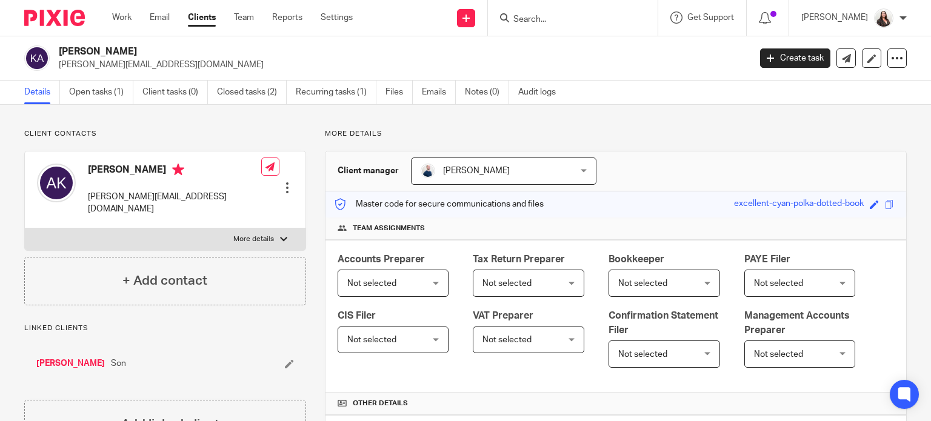
click at [285, 359] on icon at bounding box center [289, 363] width 9 height 9
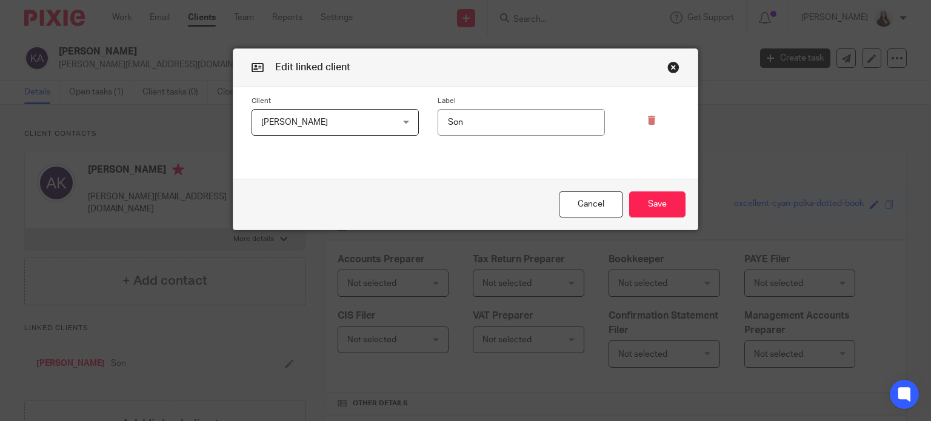
click at [468, 122] on input "Son" at bounding box center [521, 122] width 167 height 27
type input "Mother/Son"
click at [666, 203] on button "Save" at bounding box center [657, 205] width 56 height 26
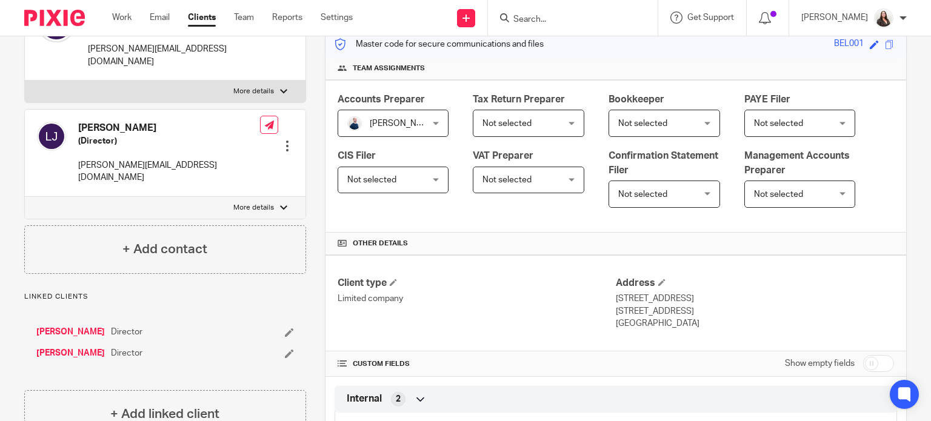
scroll to position [167, 0]
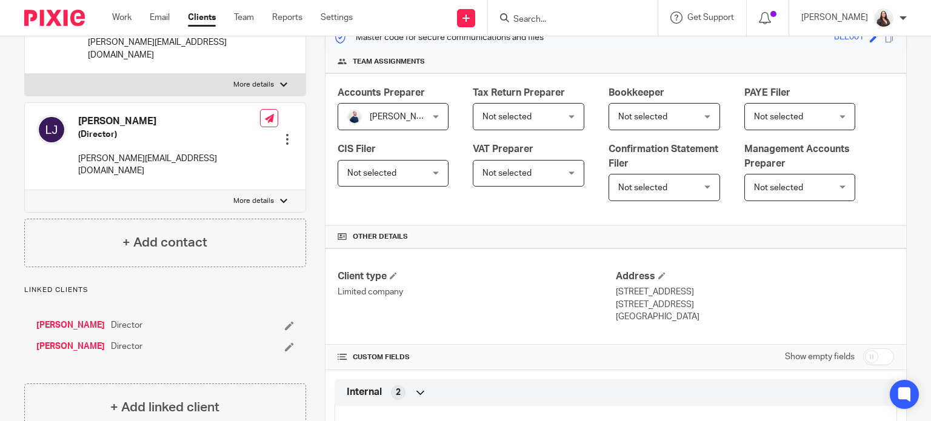
click at [64, 319] on link "[PERSON_NAME]" at bounding box center [70, 325] width 68 height 12
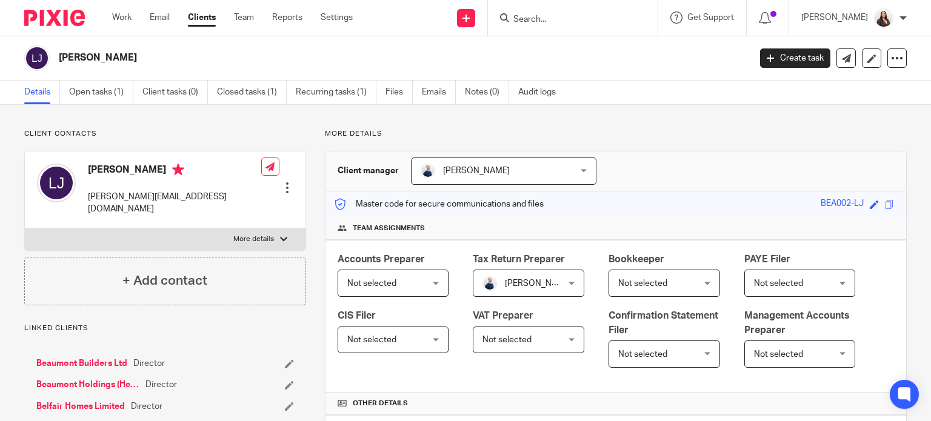
scroll to position [182, 0]
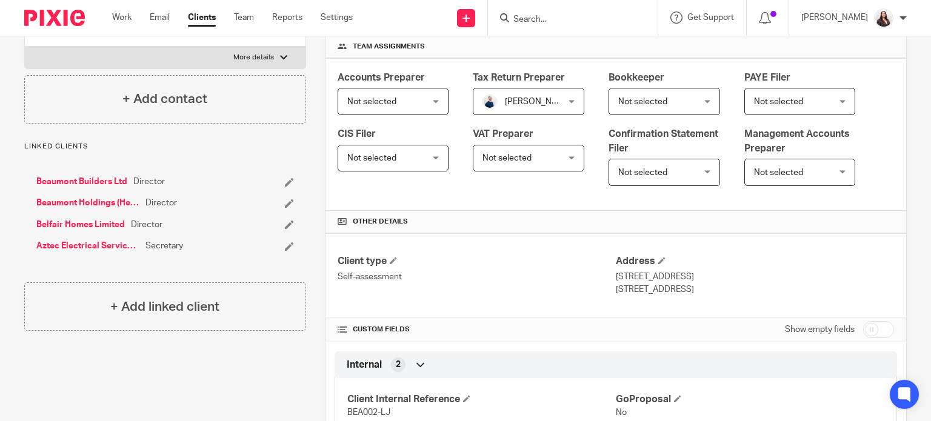
click at [602, 19] on input "Search" at bounding box center [566, 20] width 109 height 11
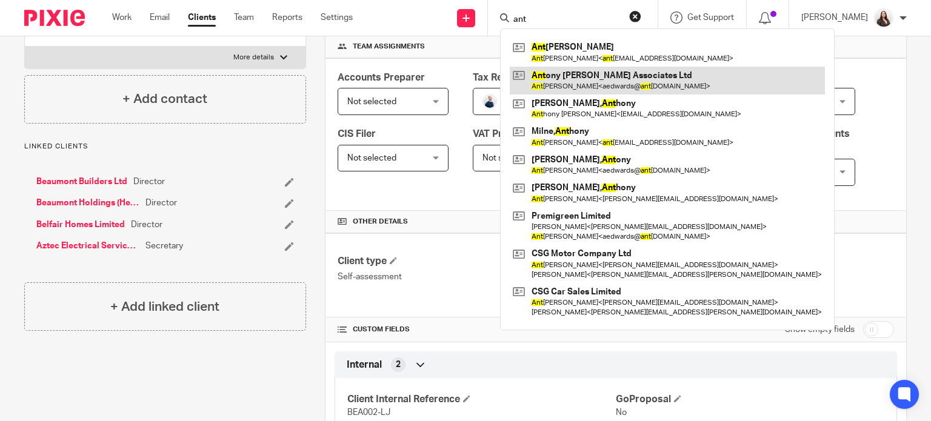
type input "ant"
click at [615, 79] on link at bounding box center [667, 81] width 315 height 28
